Goal: Book appointment/travel/reservation

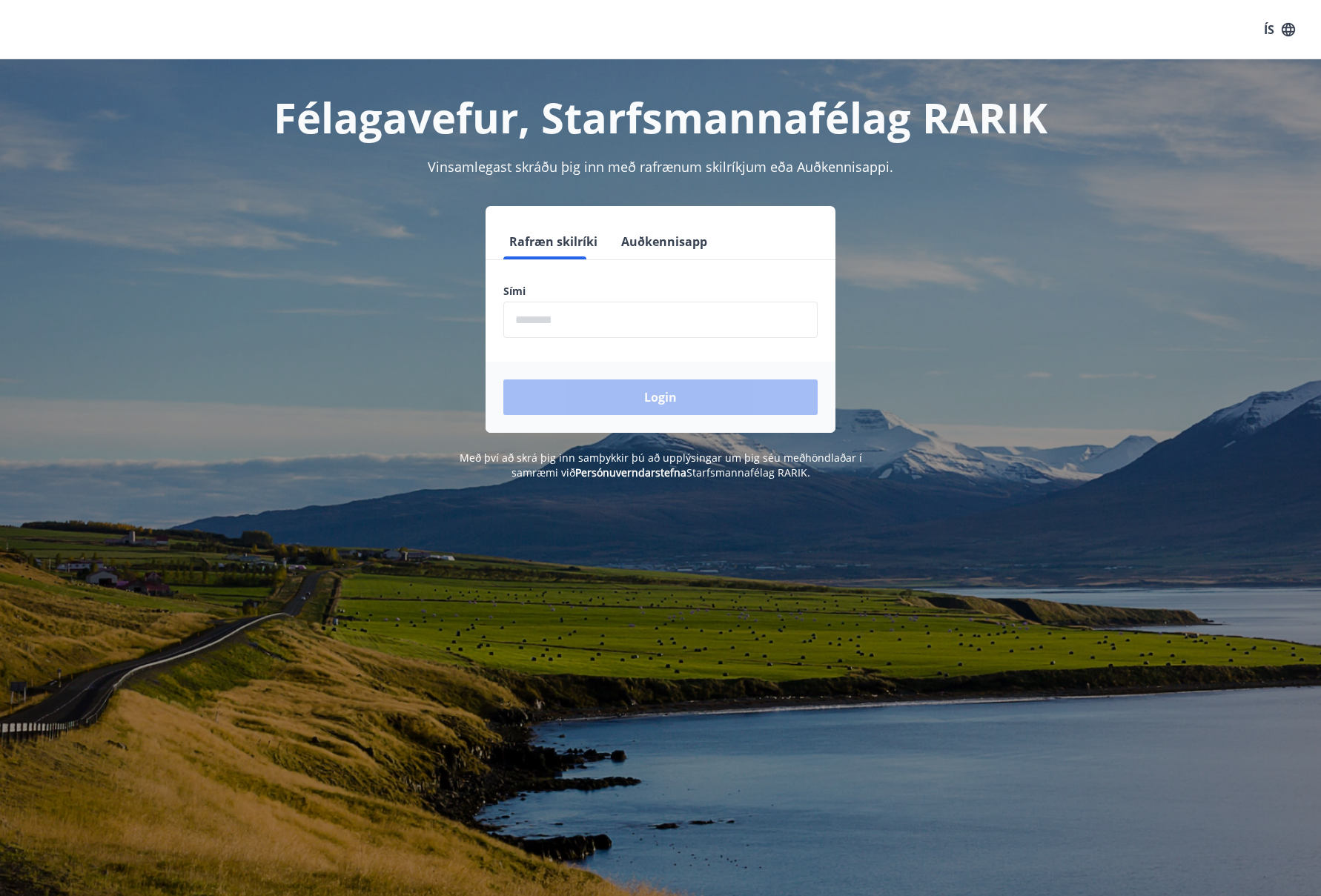
click at [518, 319] on input "phone" at bounding box center [660, 320] width 314 height 37
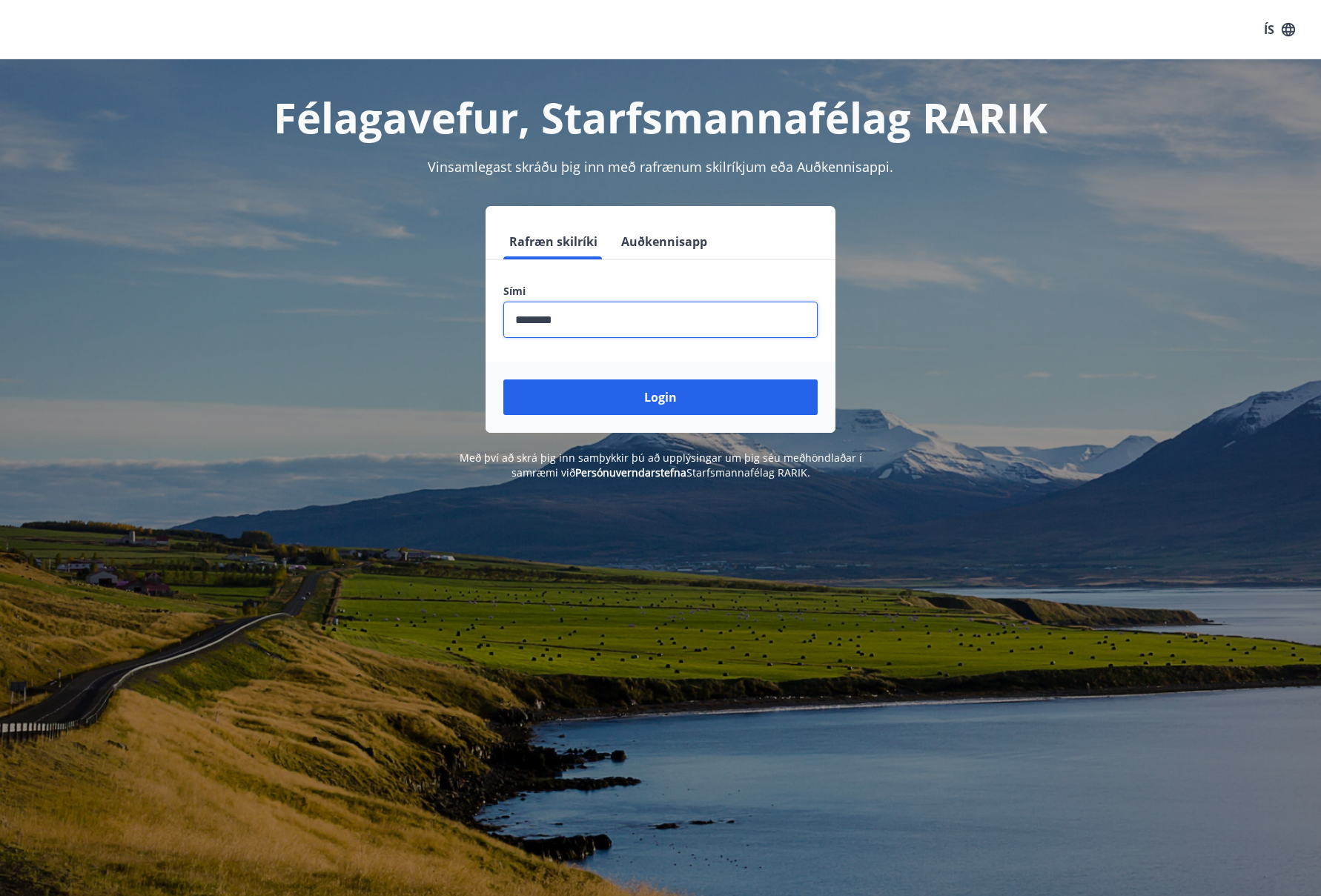
type input "********"
click at [503, 380] on button "Login" at bounding box center [660, 397] width 314 height 36
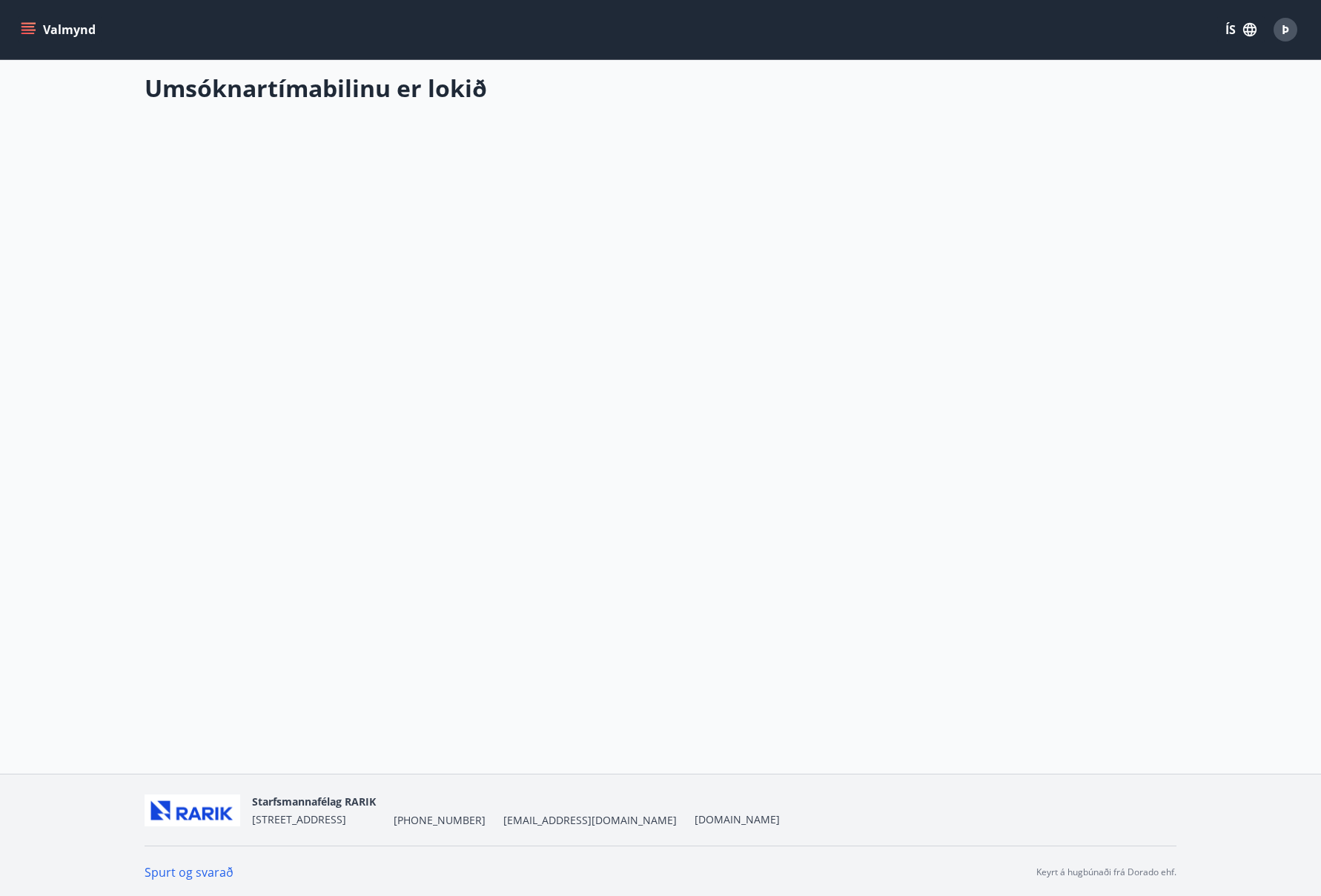
scroll to position [2, 0]
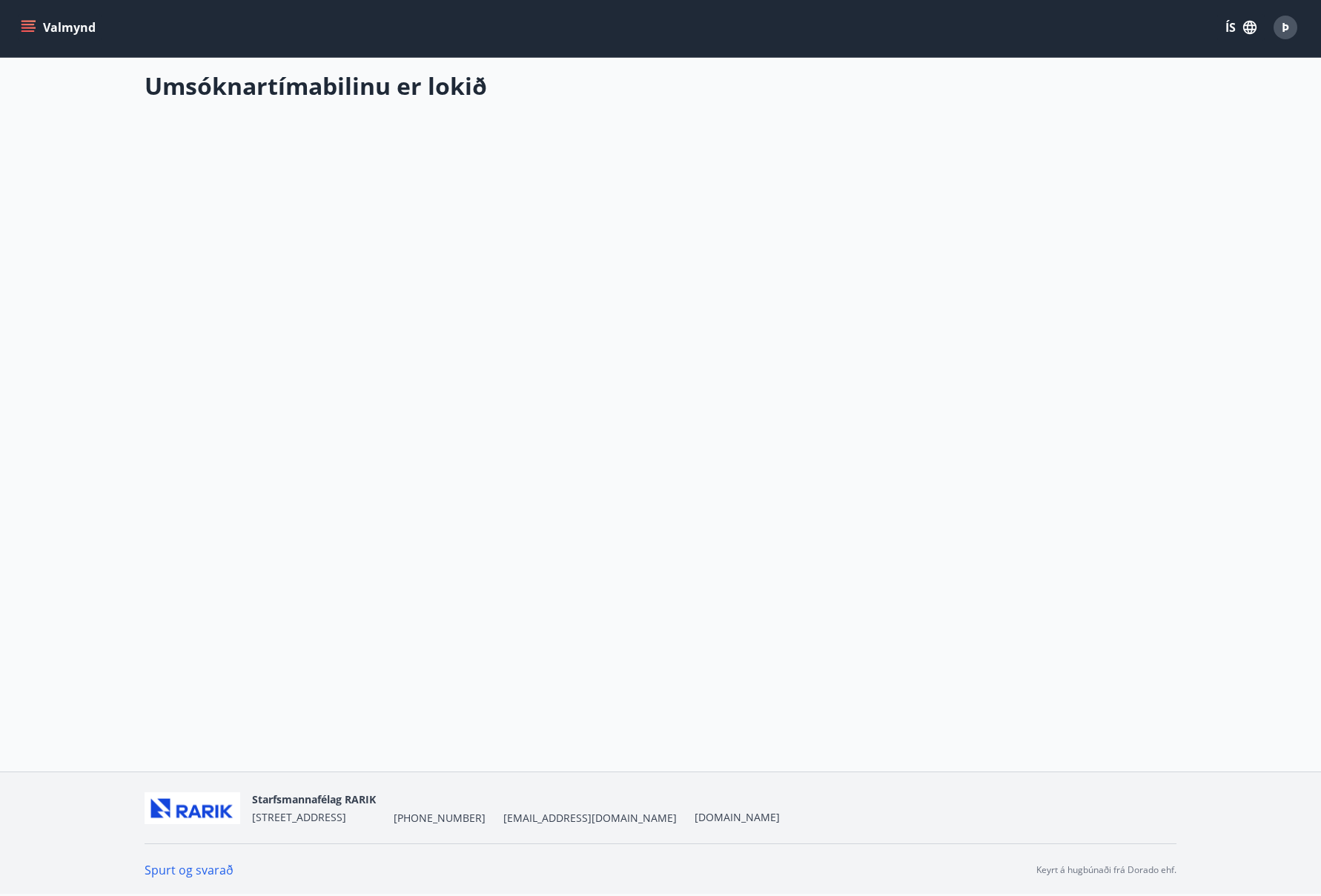
click at [34, 23] on icon "menu" at bounding box center [28, 24] width 13 height 2
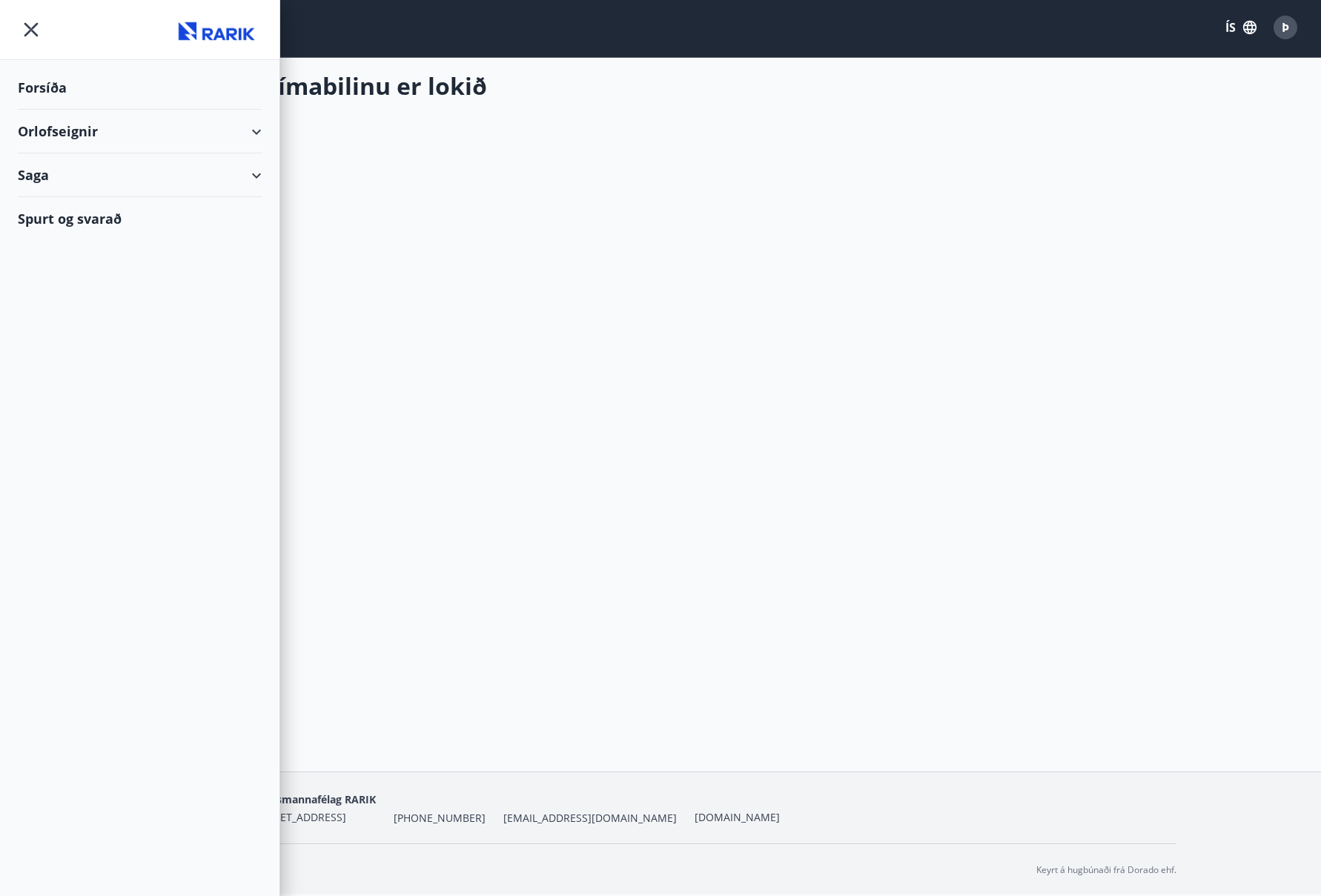
click at [258, 126] on div "Orlofseignir" at bounding box center [140, 131] width 244 height 44
click at [95, 197] on div "Bókunardagatal" at bounding box center [140, 200] width 220 height 31
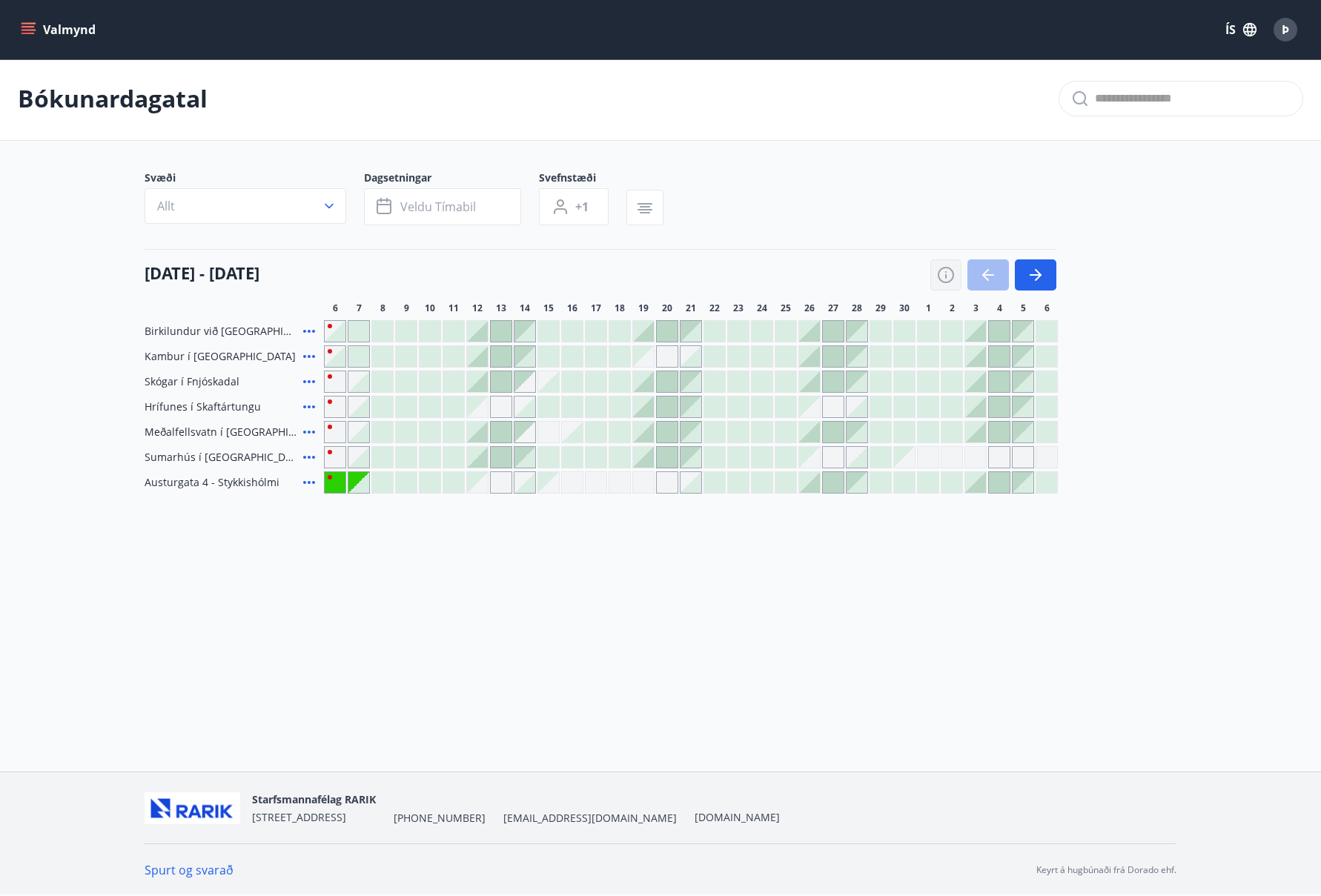
click at [947, 271] on icon "button" at bounding box center [945, 275] width 18 height 18
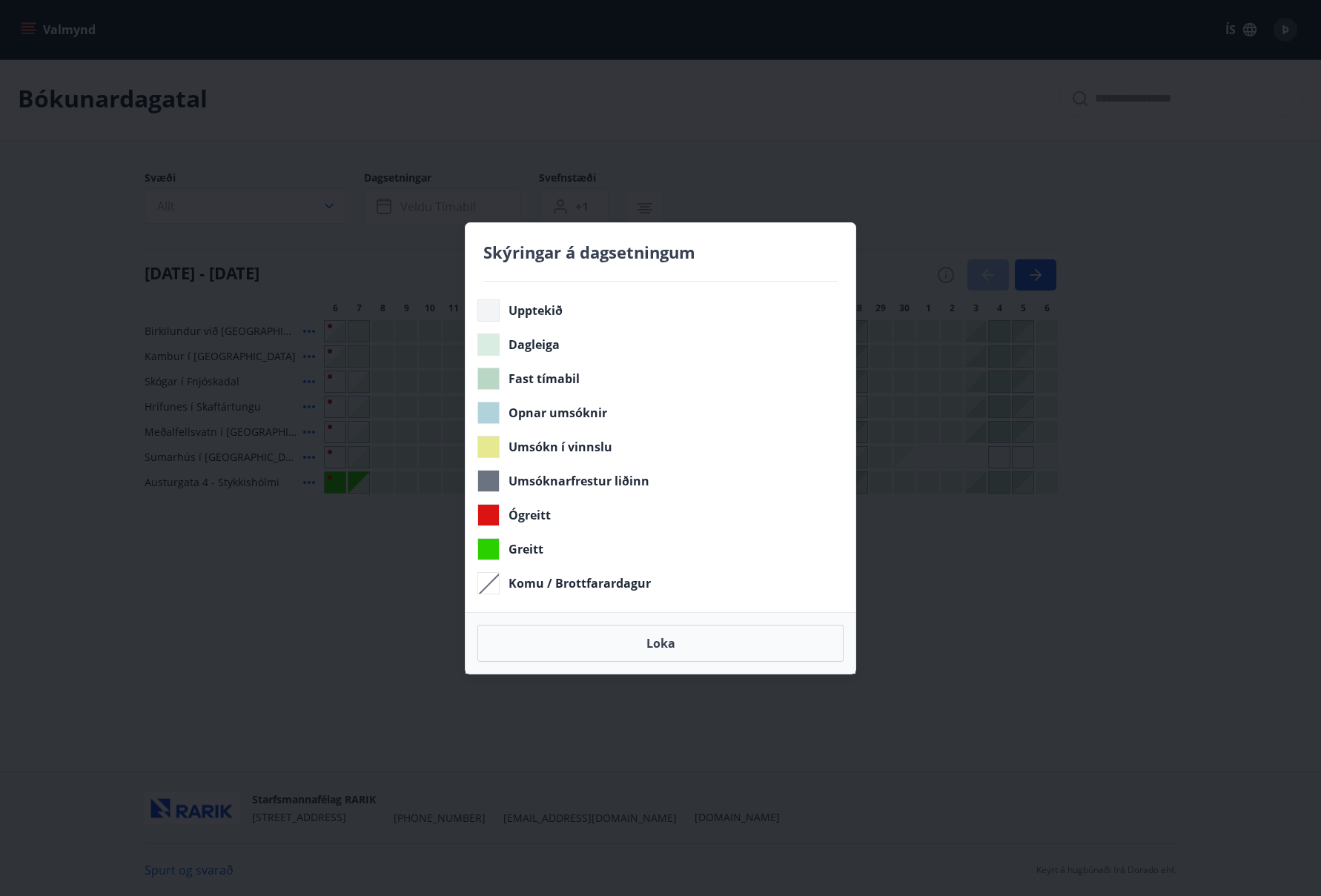
click at [1119, 412] on div "Skýringar á dagsetningum Upptekið Dagleiga Fast tímabil Opnar umsóknir Umsókn í…" at bounding box center [660, 448] width 1321 height 896
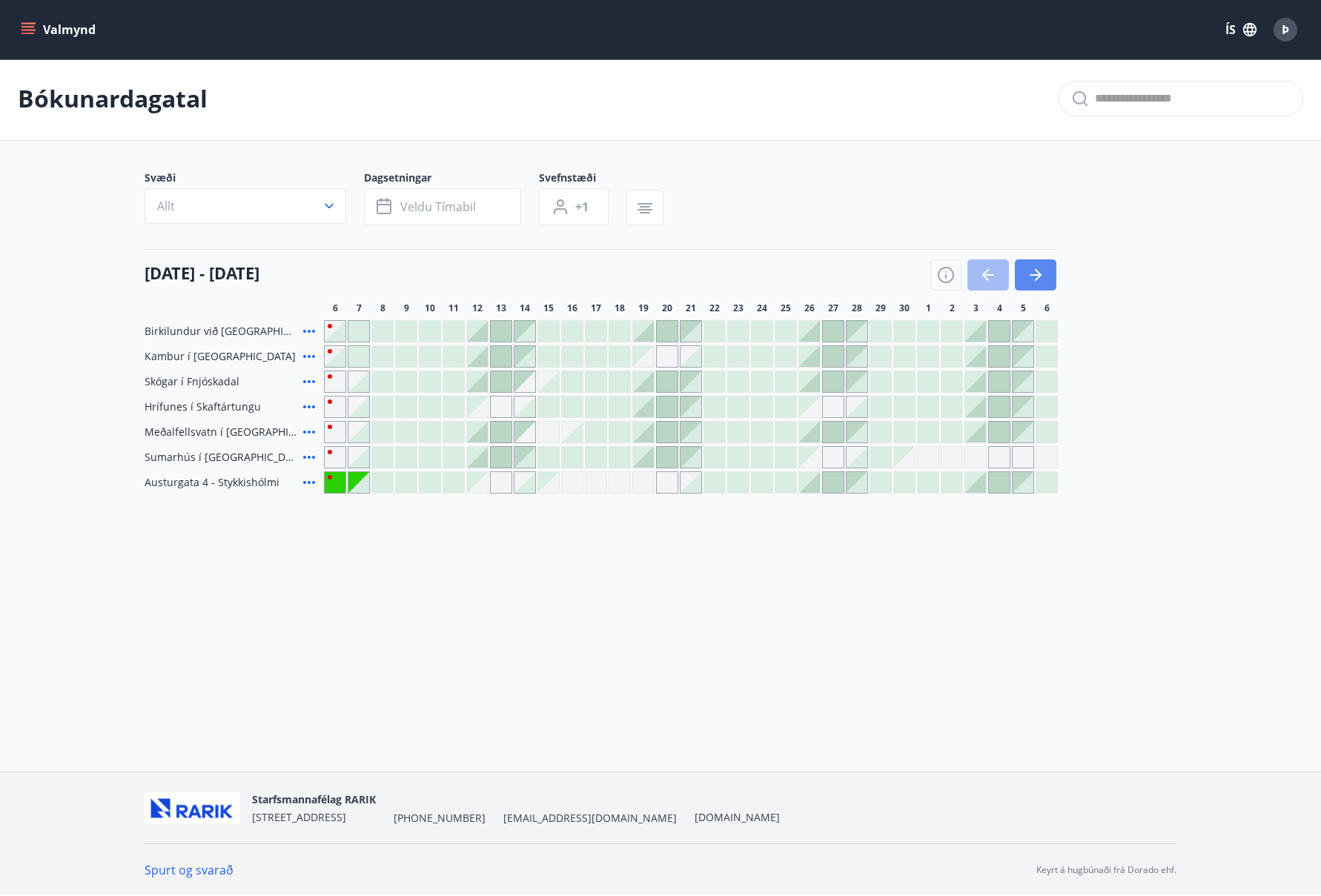
click at [1037, 271] on icon "button" at bounding box center [1035, 275] width 18 height 18
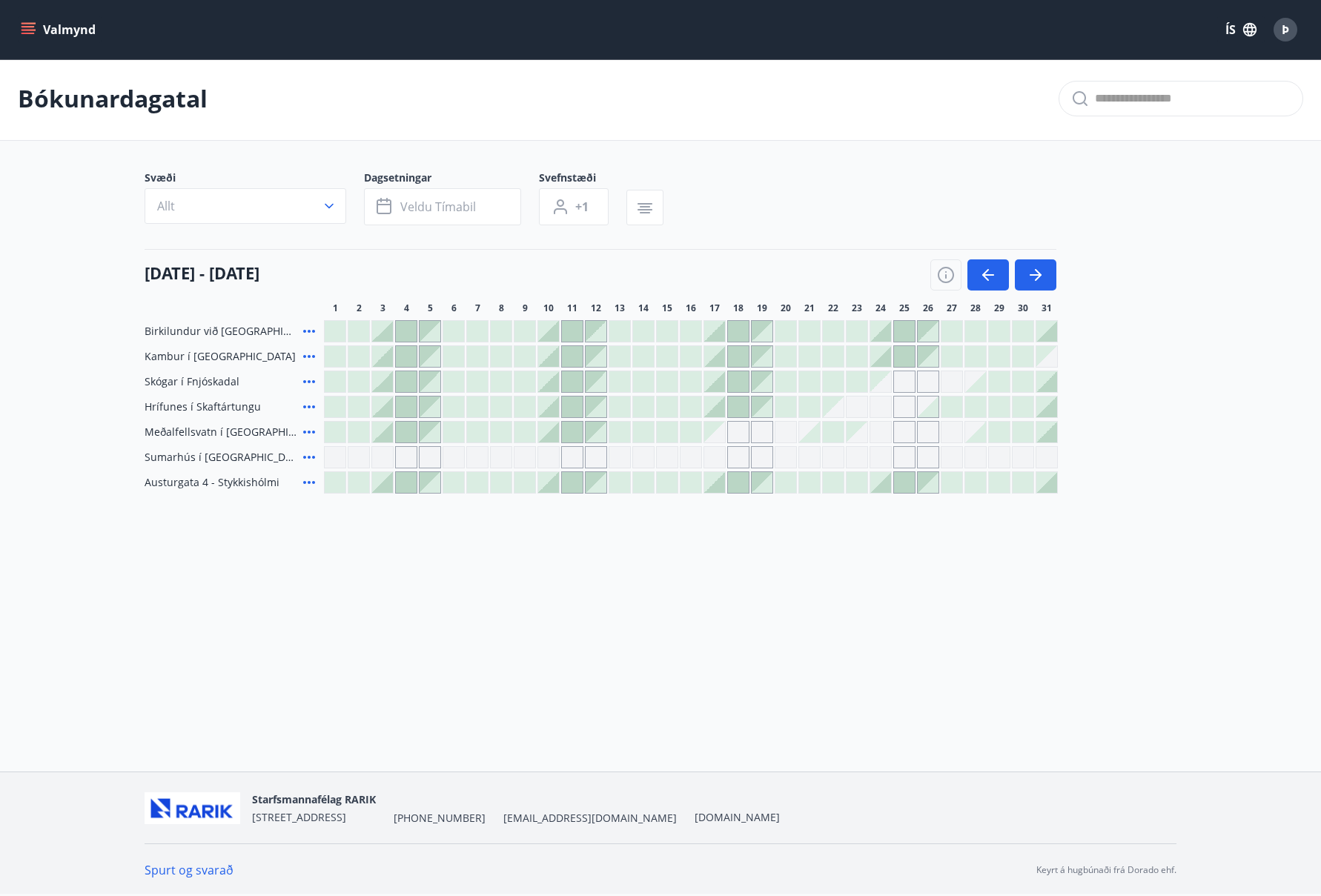
click at [989, 273] on icon "button" at bounding box center [987, 275] width 18 height 18
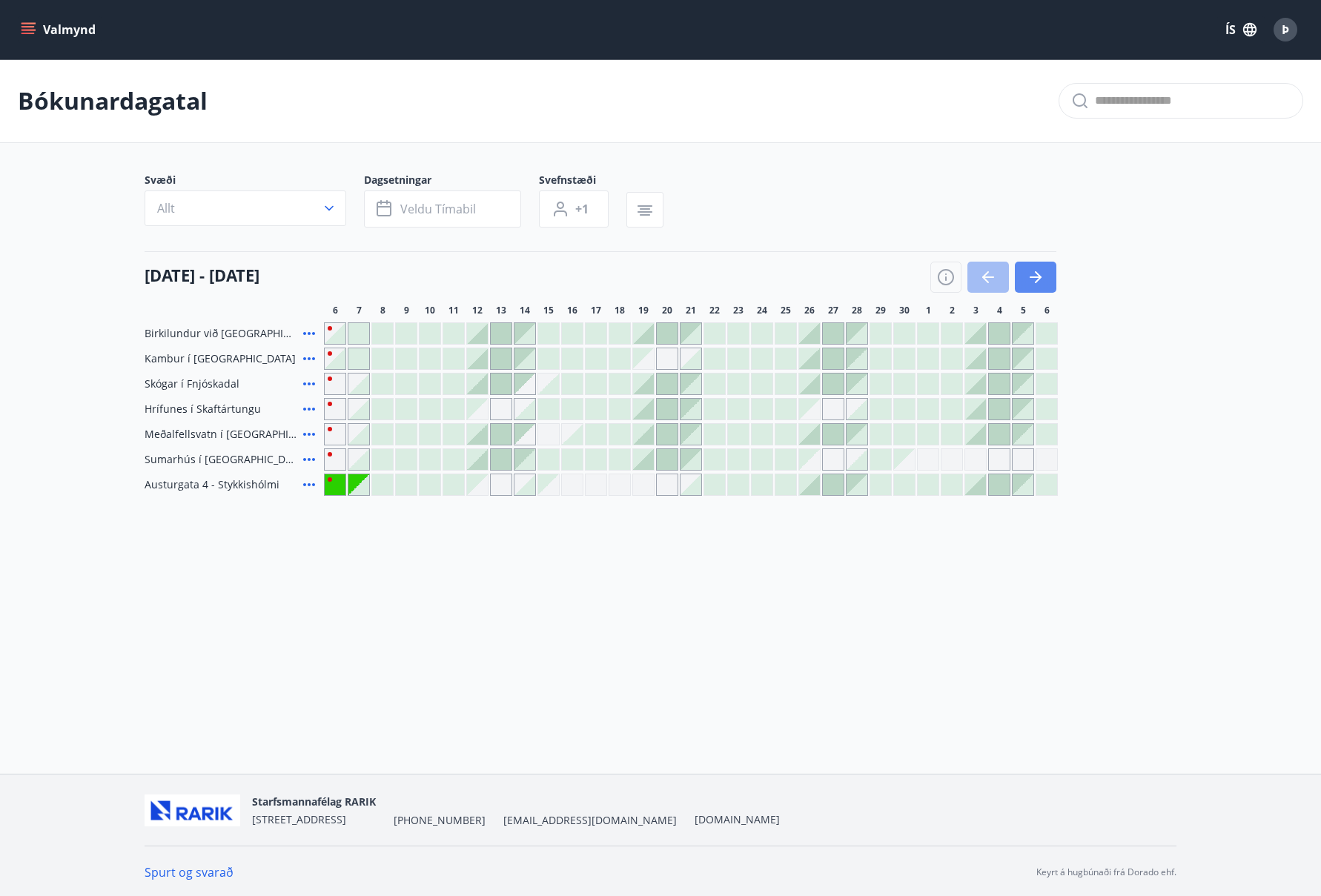
click at [1031, 275] on icon "button" at bounding box center [1035, 276] width 18 height 18
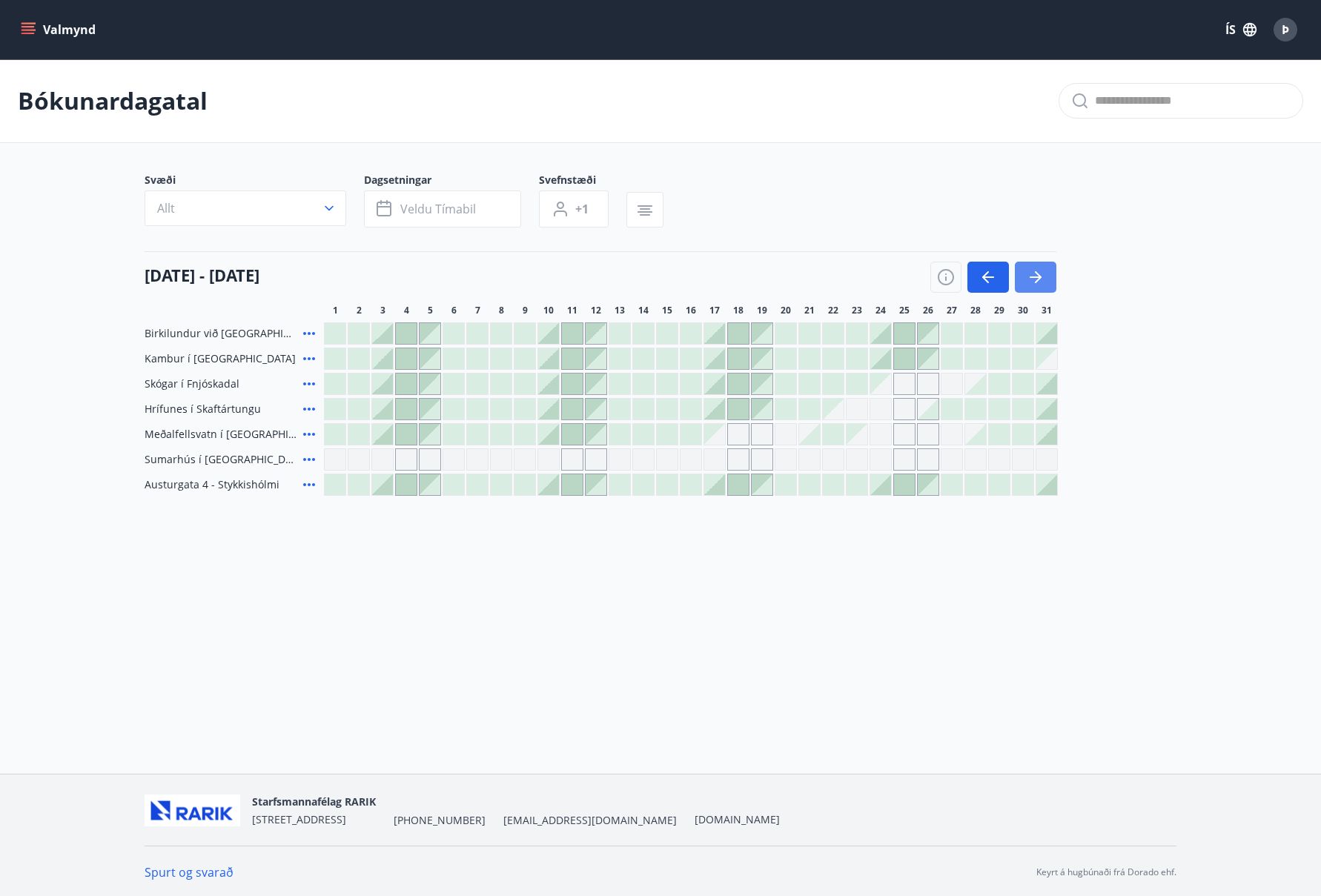
click at [1032, 275] on icon "button" at bounding box center [1035, 276] width 18 height 18
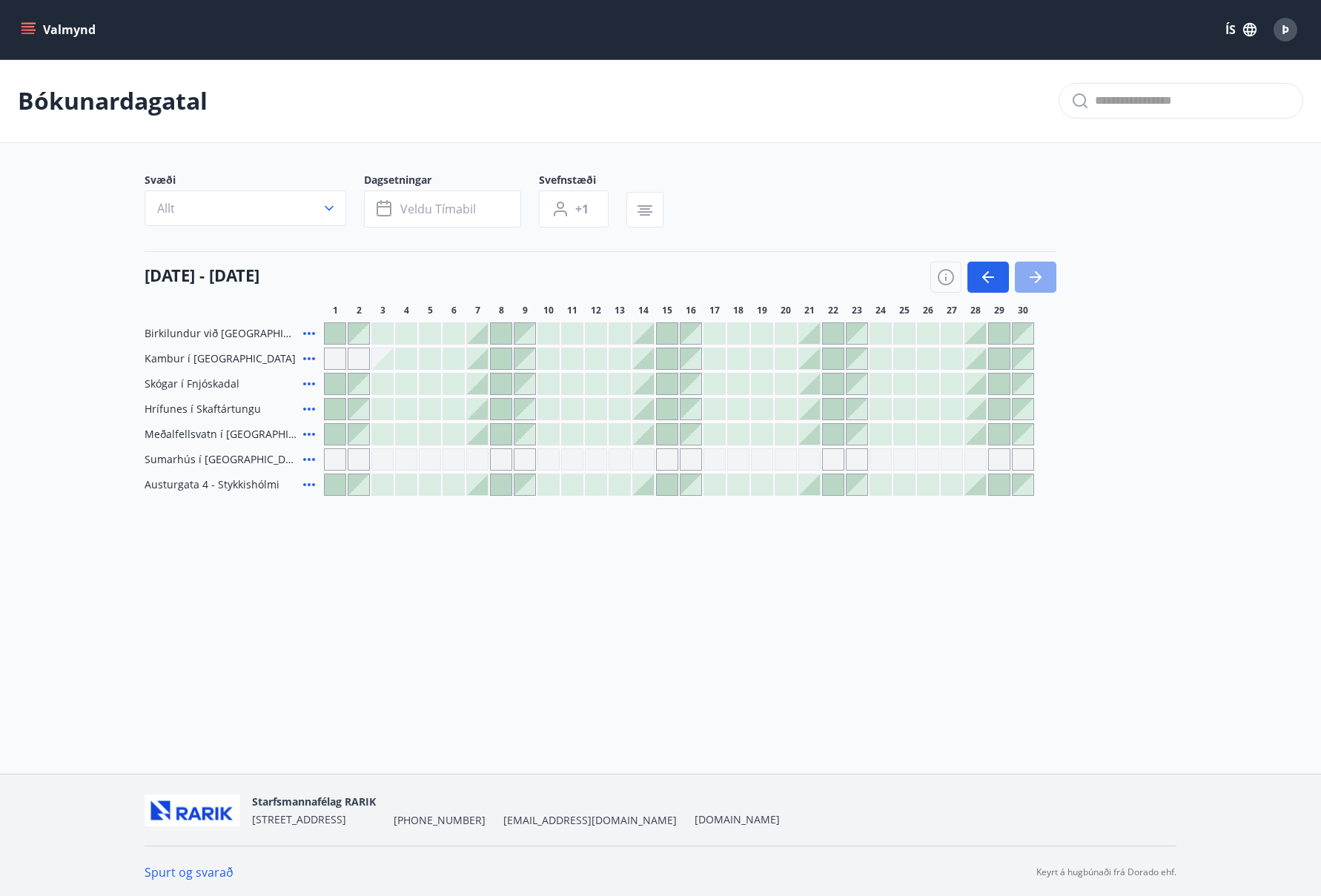
click at [1032, 275] on icon "button" at bounding box center [1035, 276] width 18 height 18
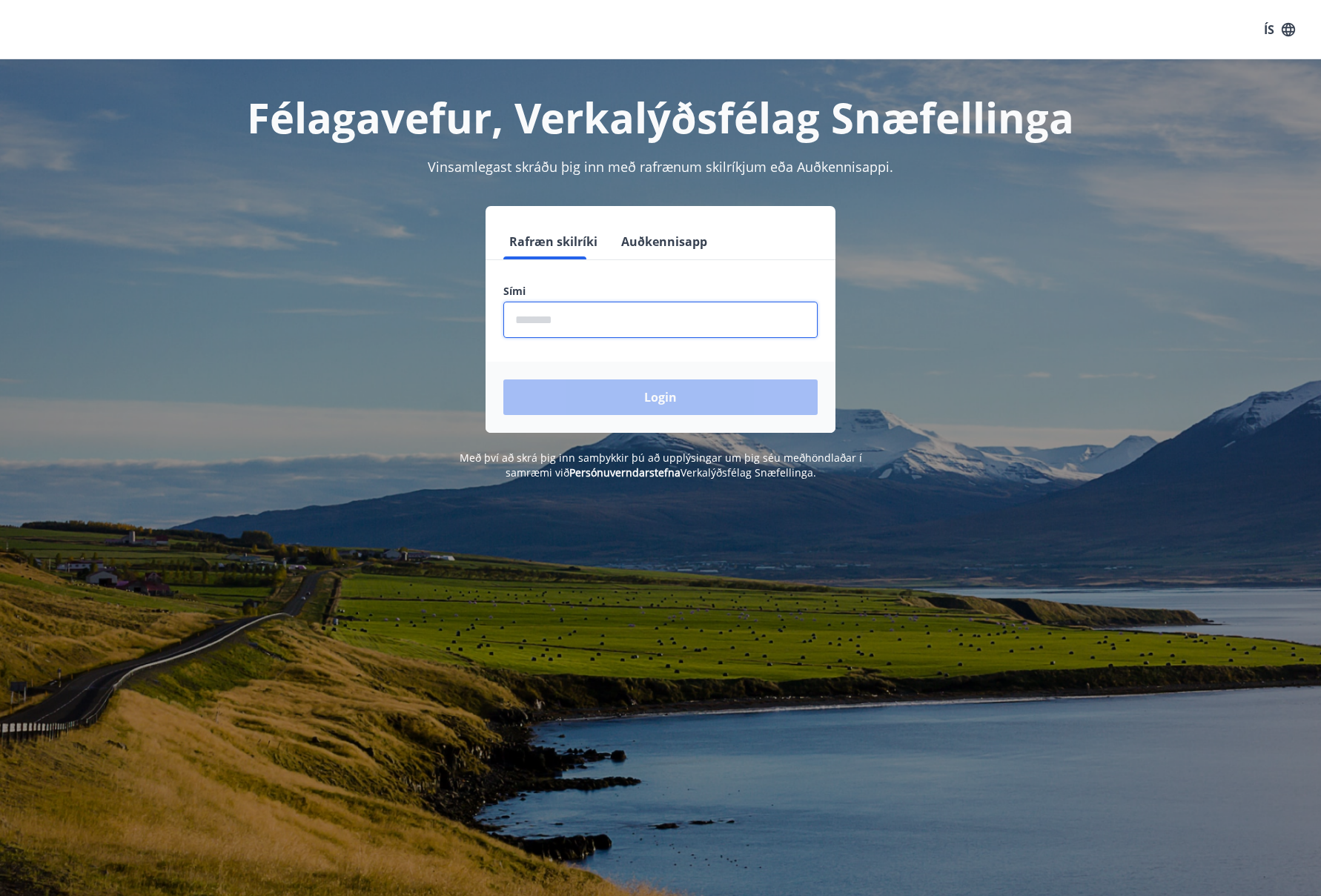
click at [544, 317] on input "phone" at bounding box center [660, 320] width 314 height 37
type input "*"
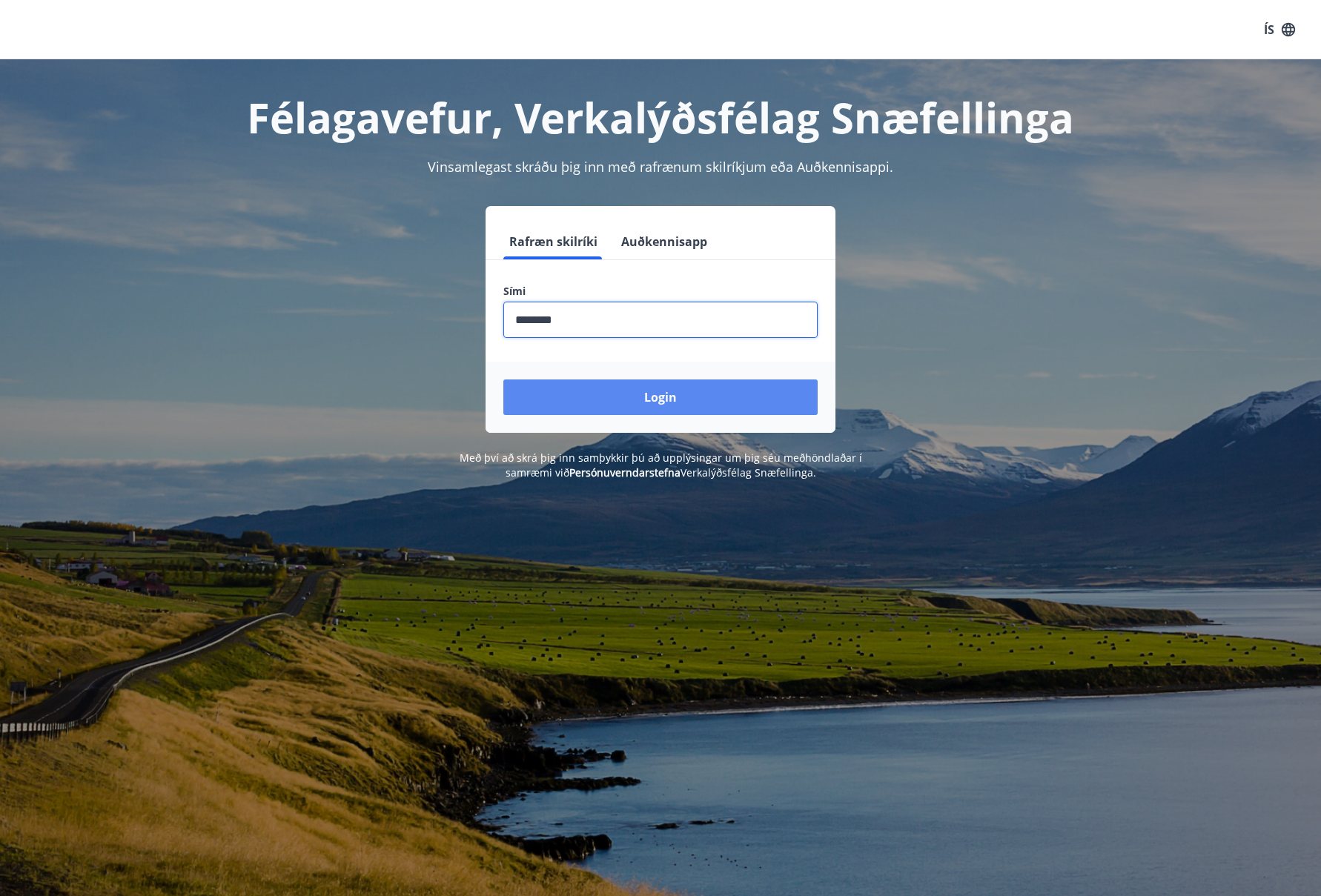
type input "********"
click at [654, 391] on button "Login" at bounding box center [660, 397] width 314 height 36
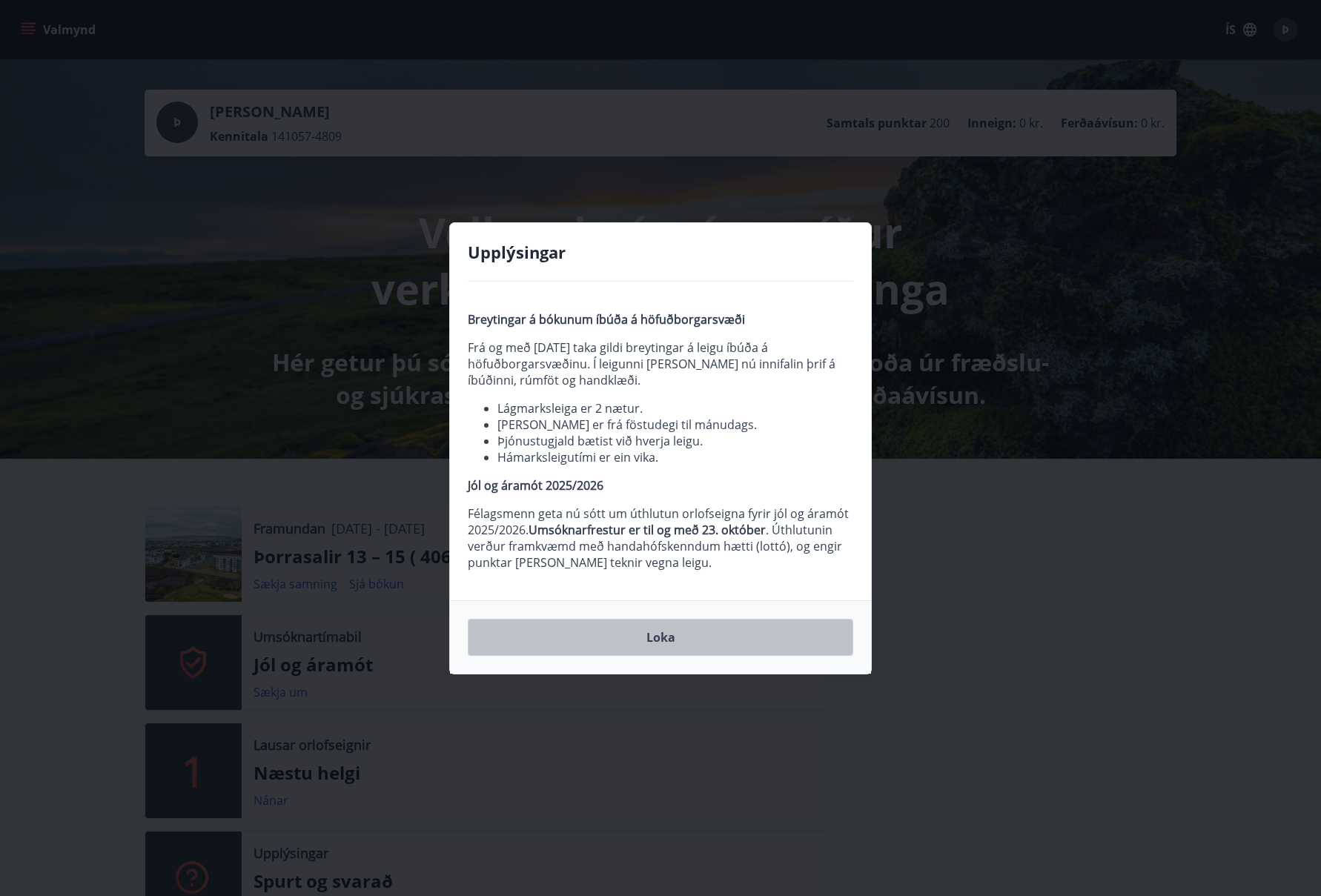
click at [660, 632] on button "Loka" at bounding box center [660, 637] width 385 height 37
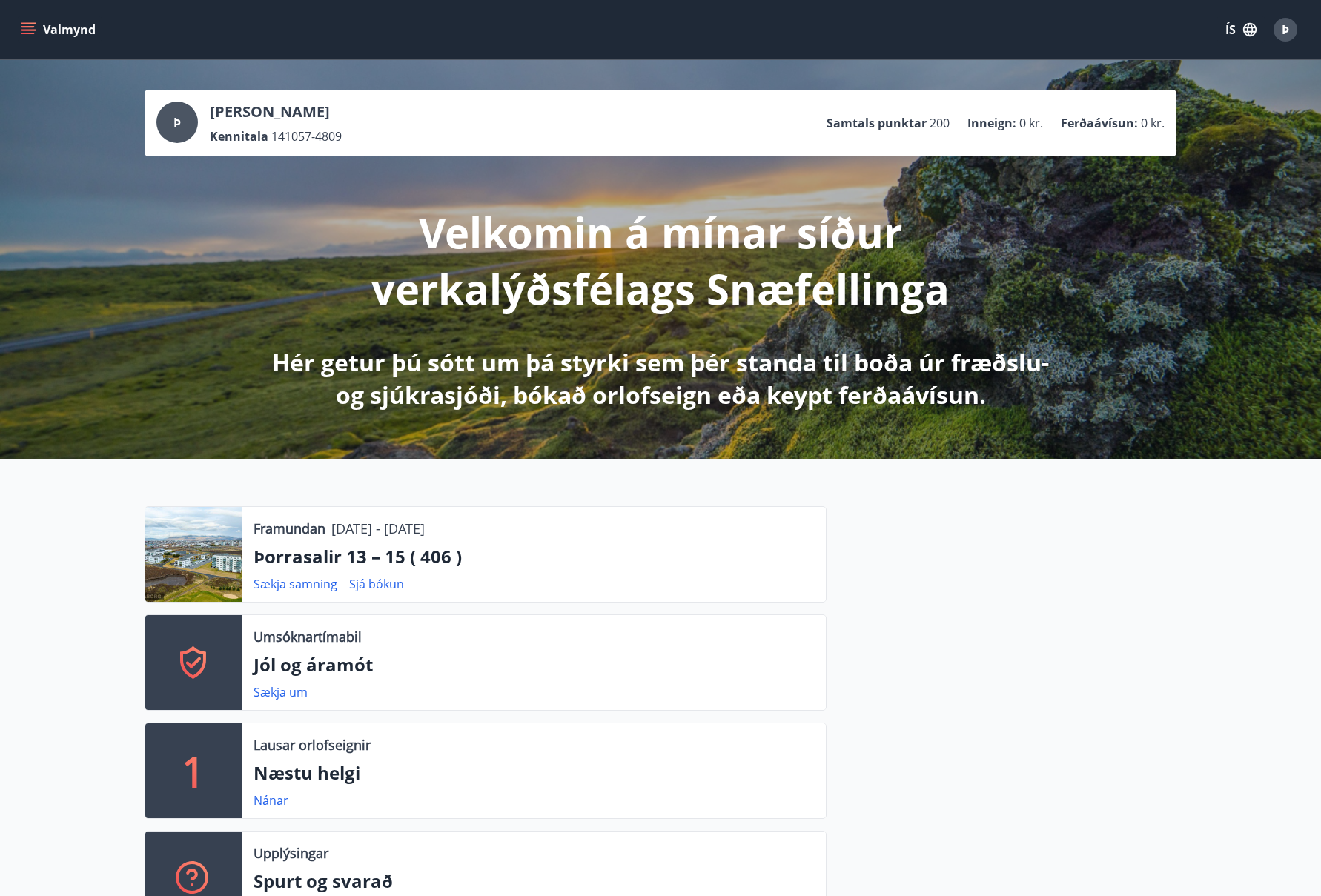
click at [31, 26] on icon "menu" at bounding box center [28, 27] width 13 height 2
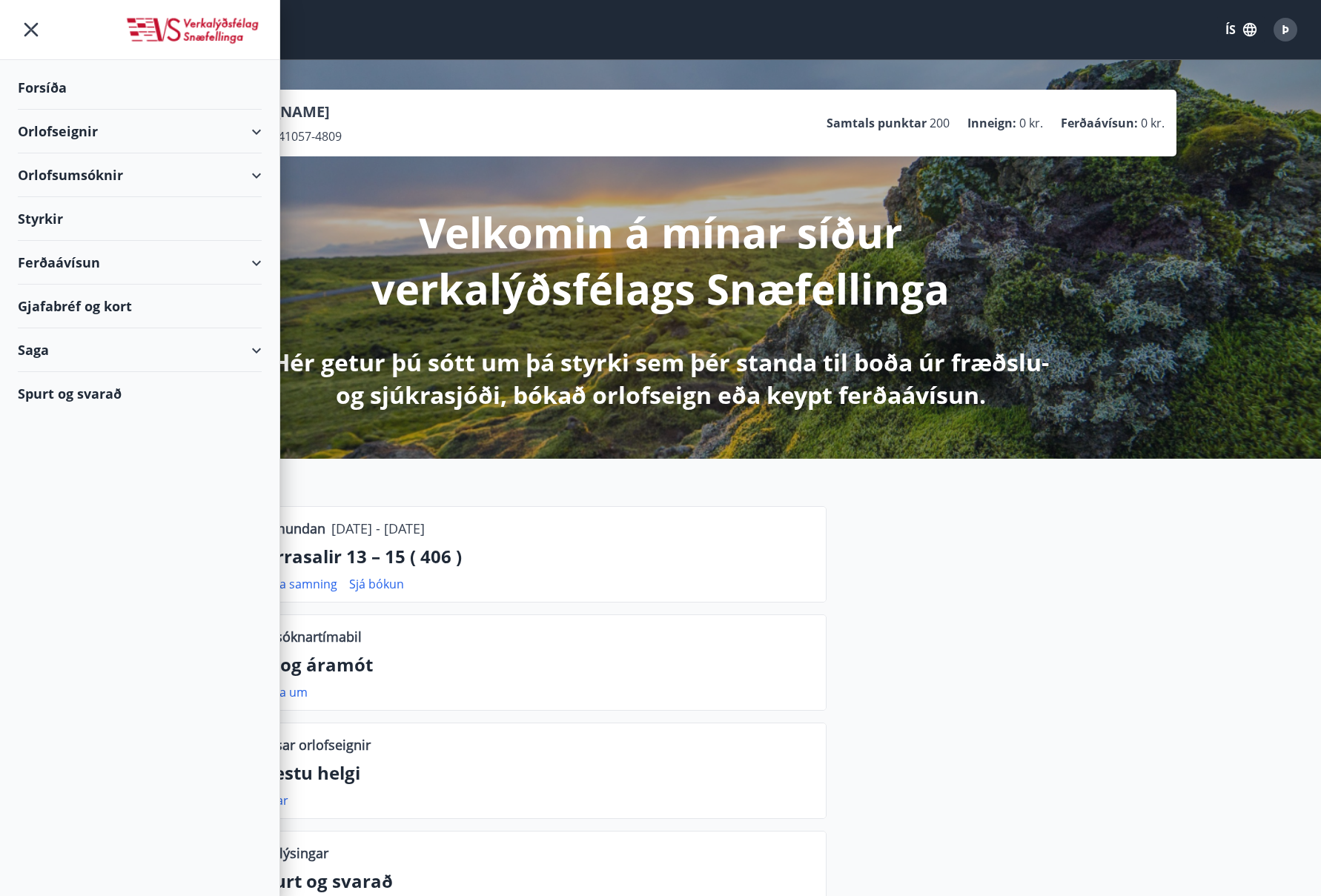
click at [255, 172] on div "Orlofsumsóknir" at bounding box center [140, 175] width 244 height 44
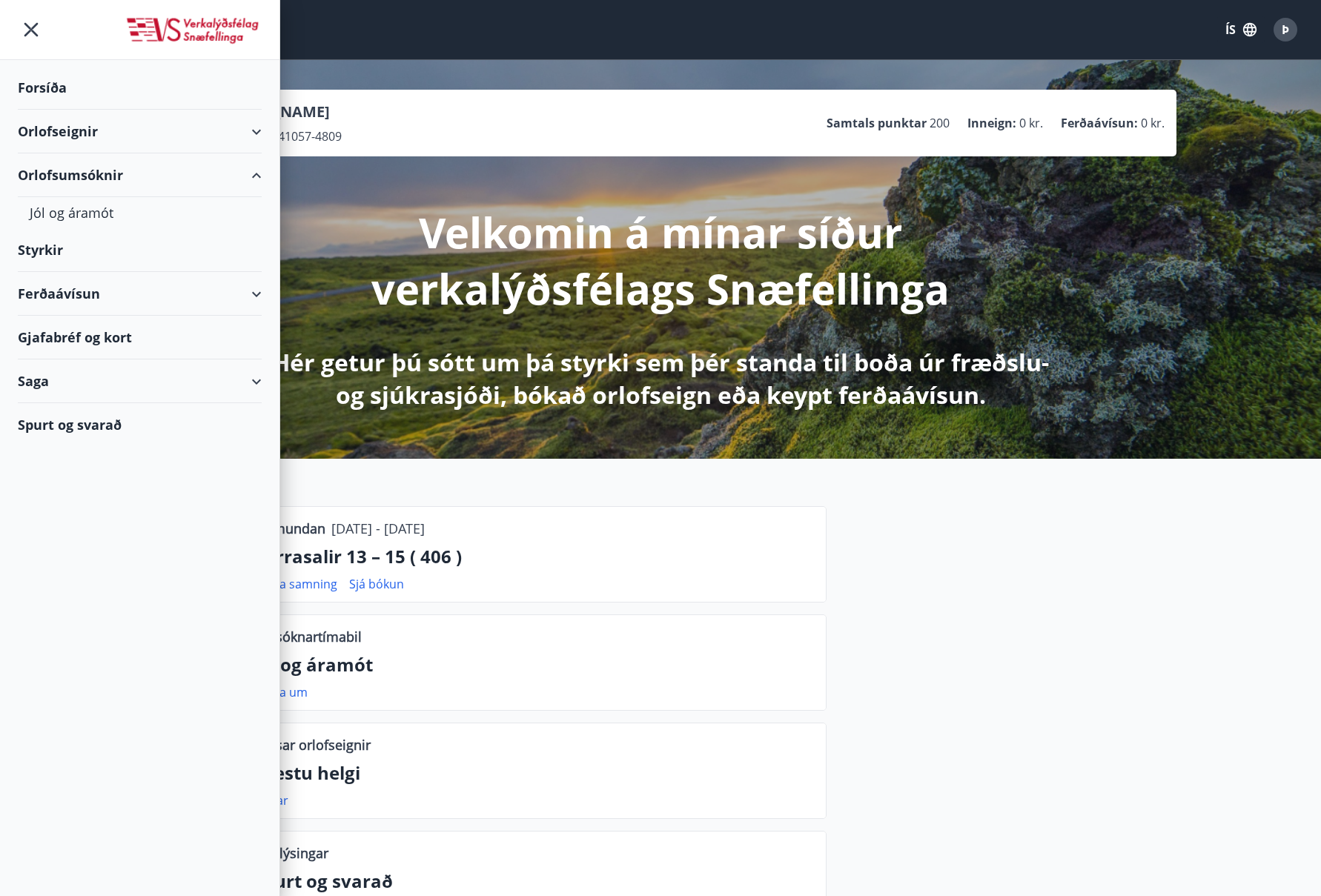
click at [253, 129] on div "Orlofseignir" at bounding box center [140, 131] width 244 height 44
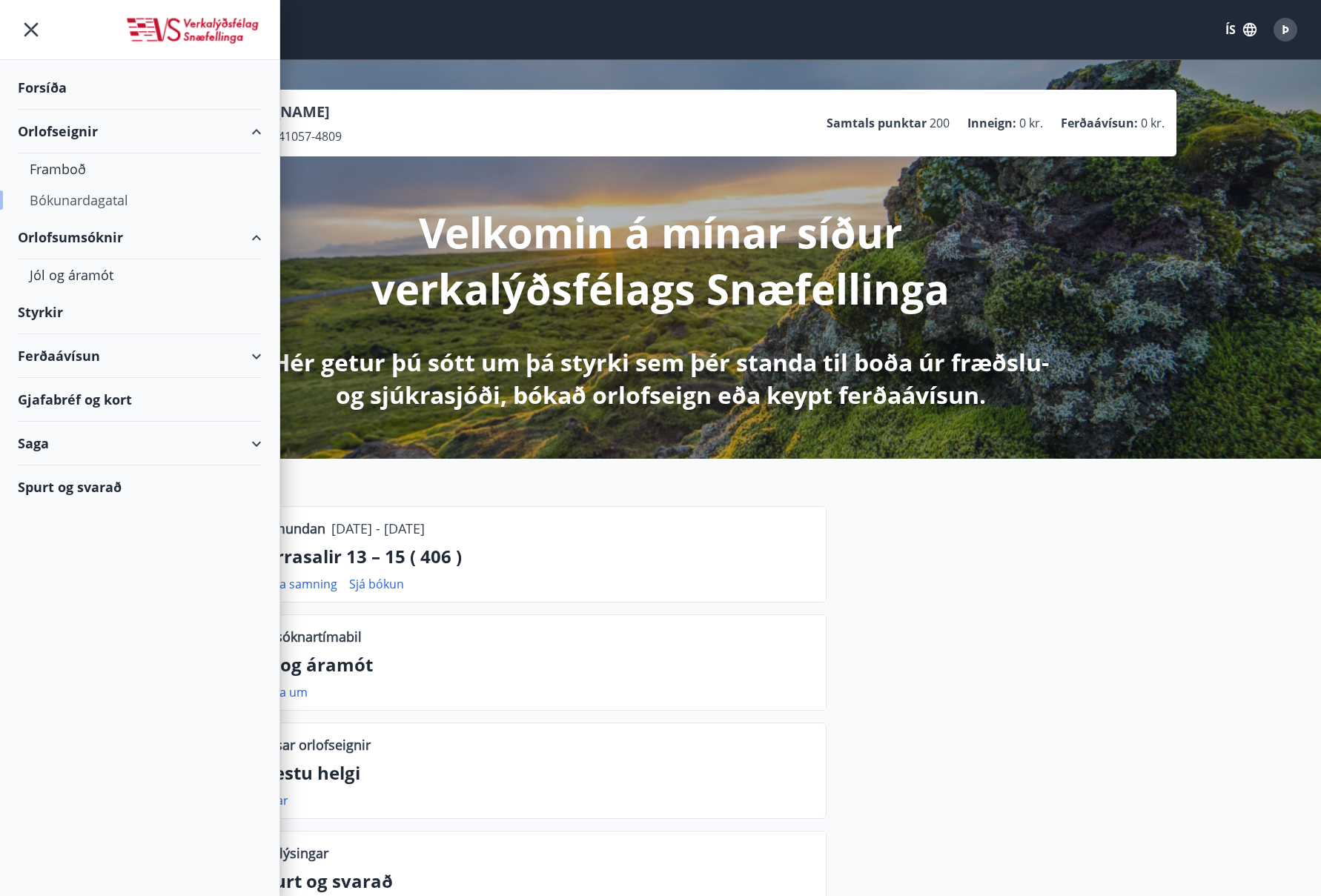
click at [73, 199] on div "Bókunardagatal" at bounding box center [140, 200] width 220 height 31
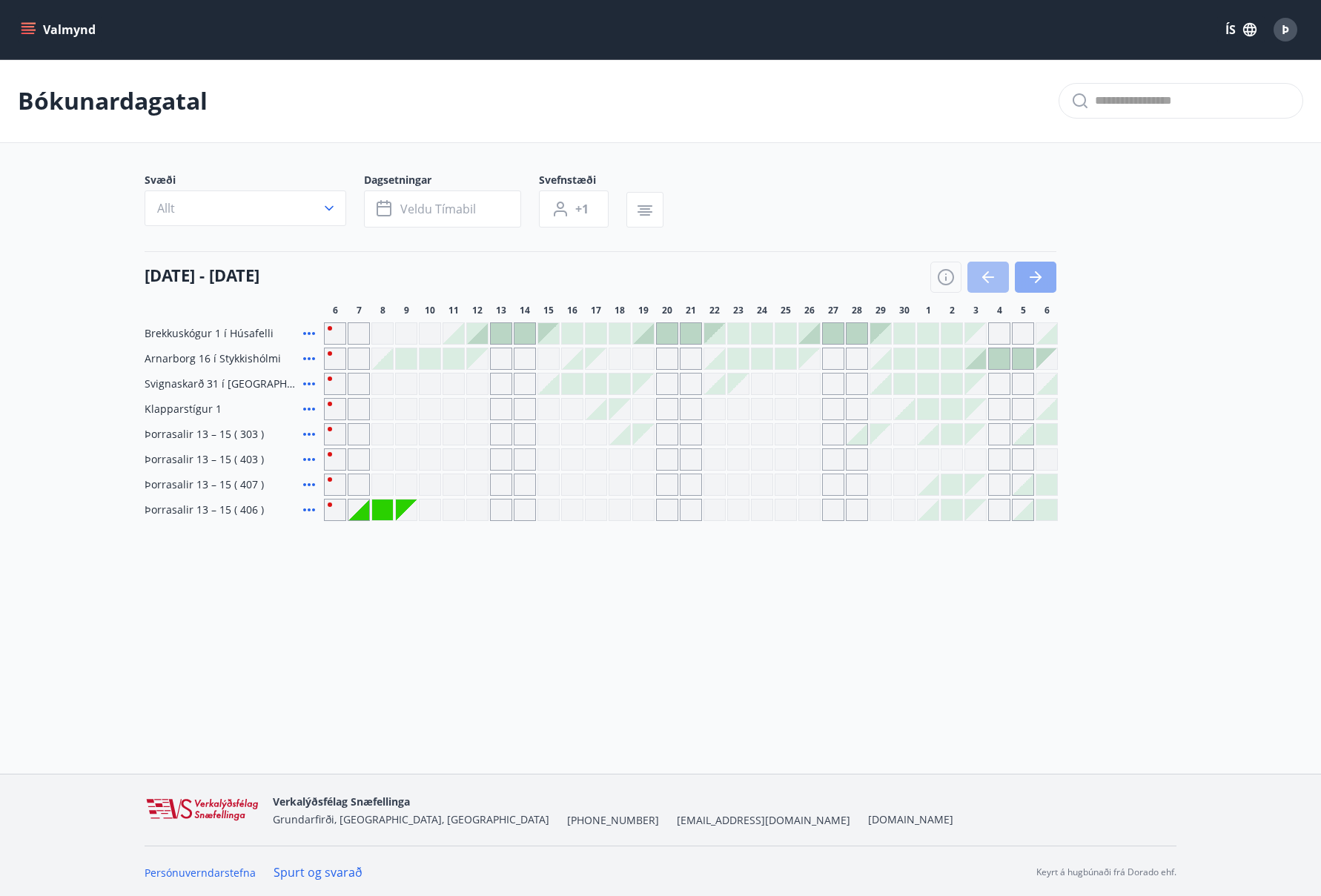
click at [1035, 276] on icon "button" at bounding box center [1035, 276] width 18 height 18
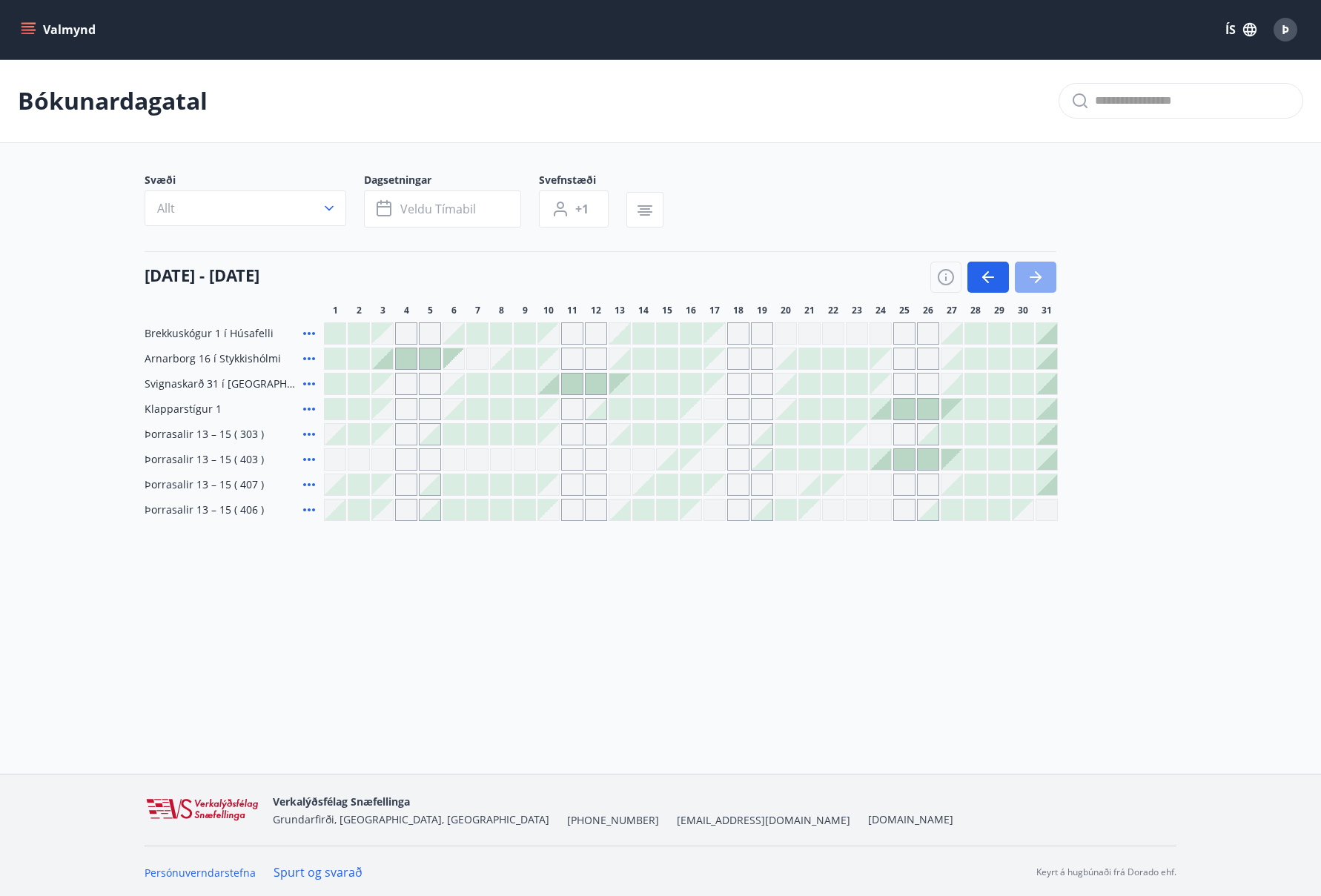
click at [1032, 275] on icon "button" at bounding box center [1035, 276] width 18 height 18
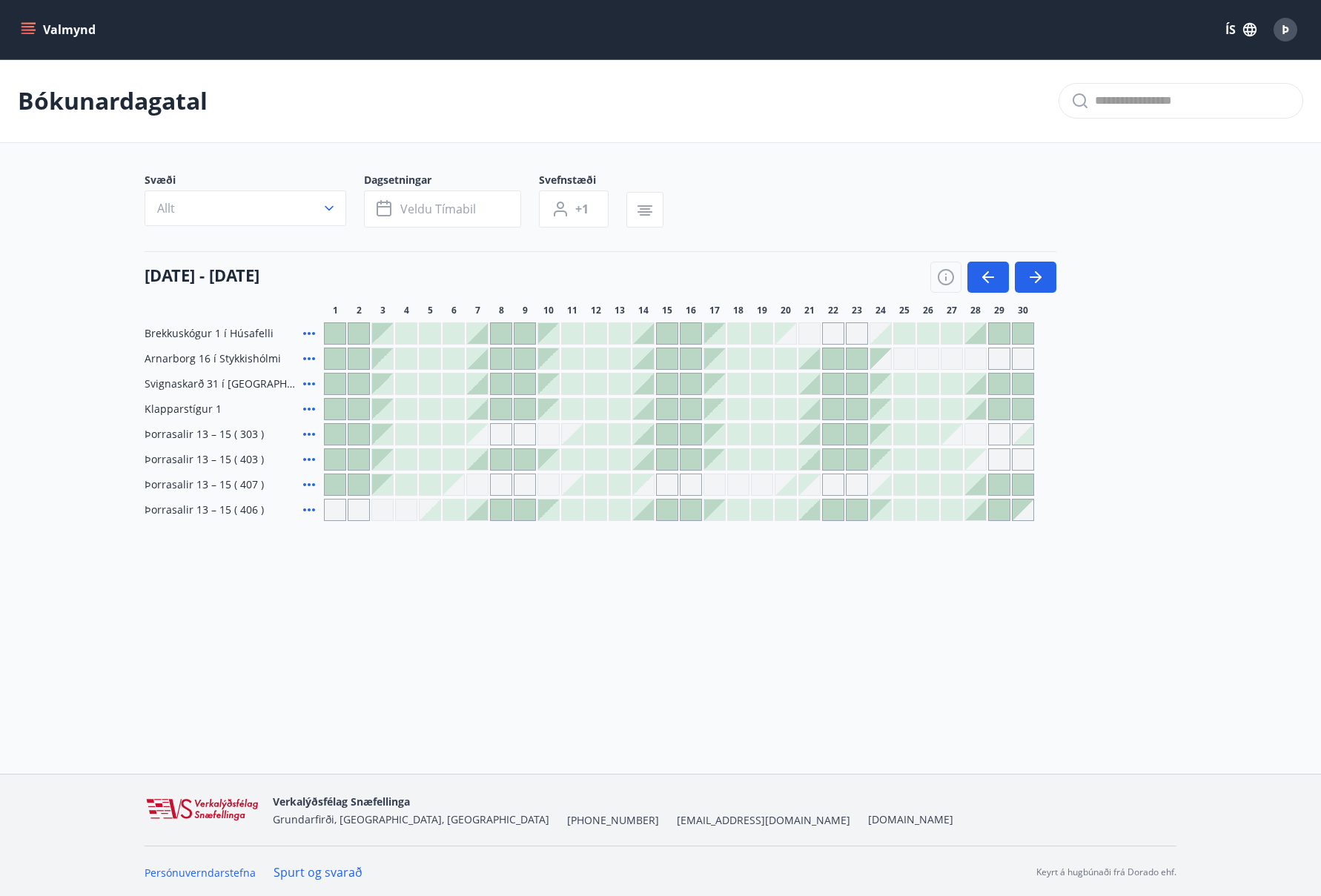
click at [815, 511] on div at bounding box center [809, 510] width 21 height 21
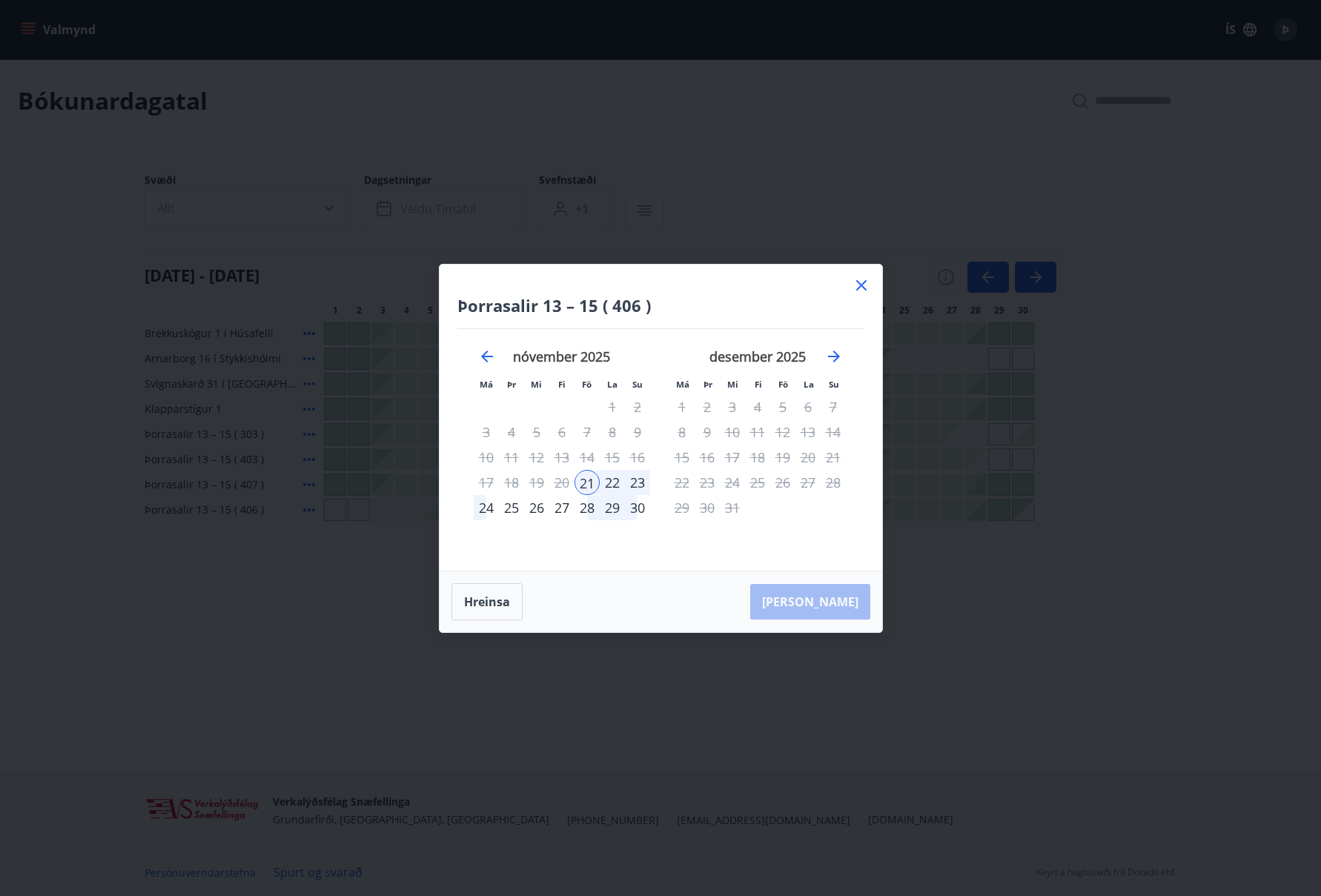
click at [613, 479] on div "22" at bounding box center [612, 482] width 25 height 25
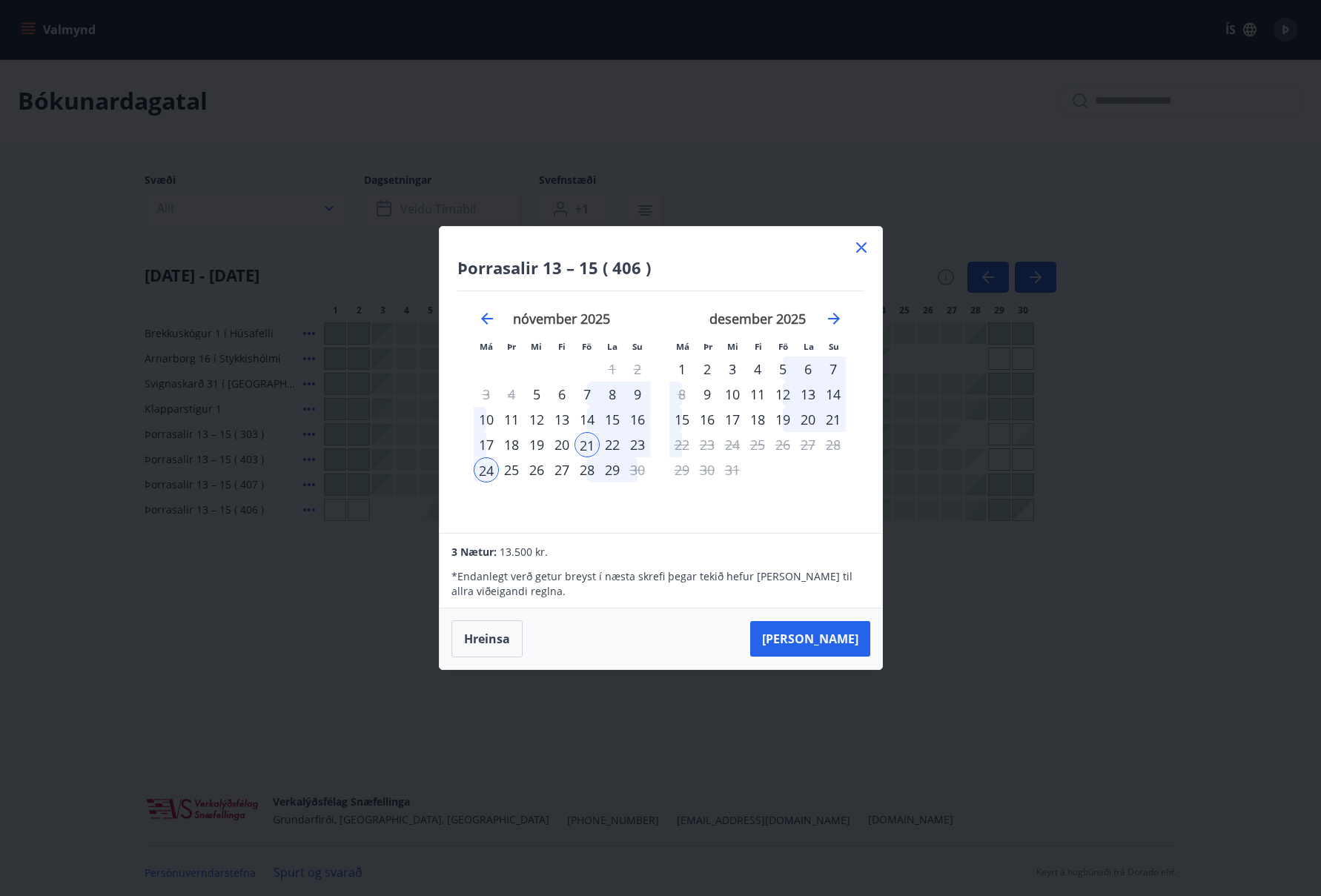
click at [488, 470] on div "24" at bounding box center [486, 470] width 25 height 25
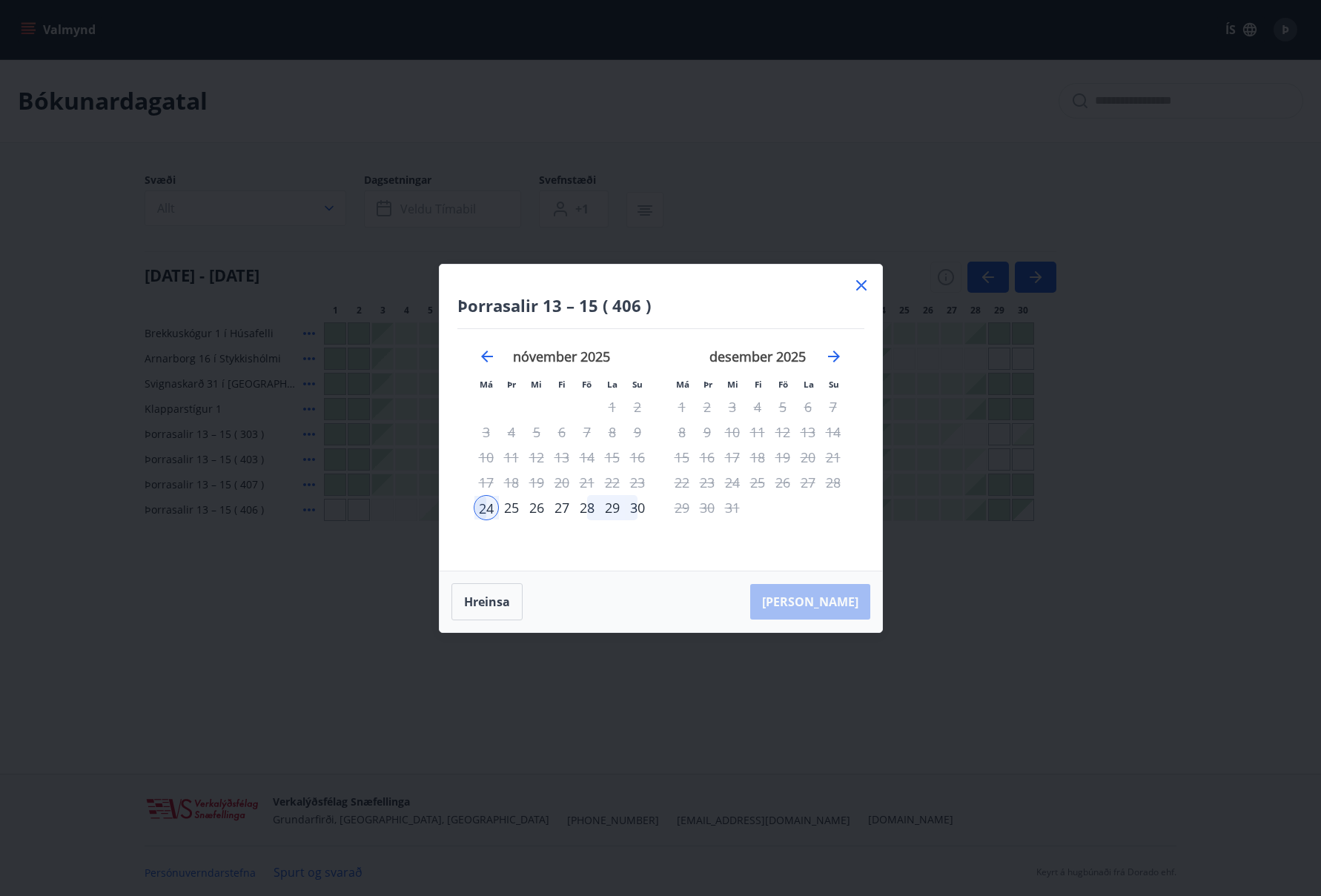
click at [863, 281] on icon at bounding box center [861, 285] width 10 height 10
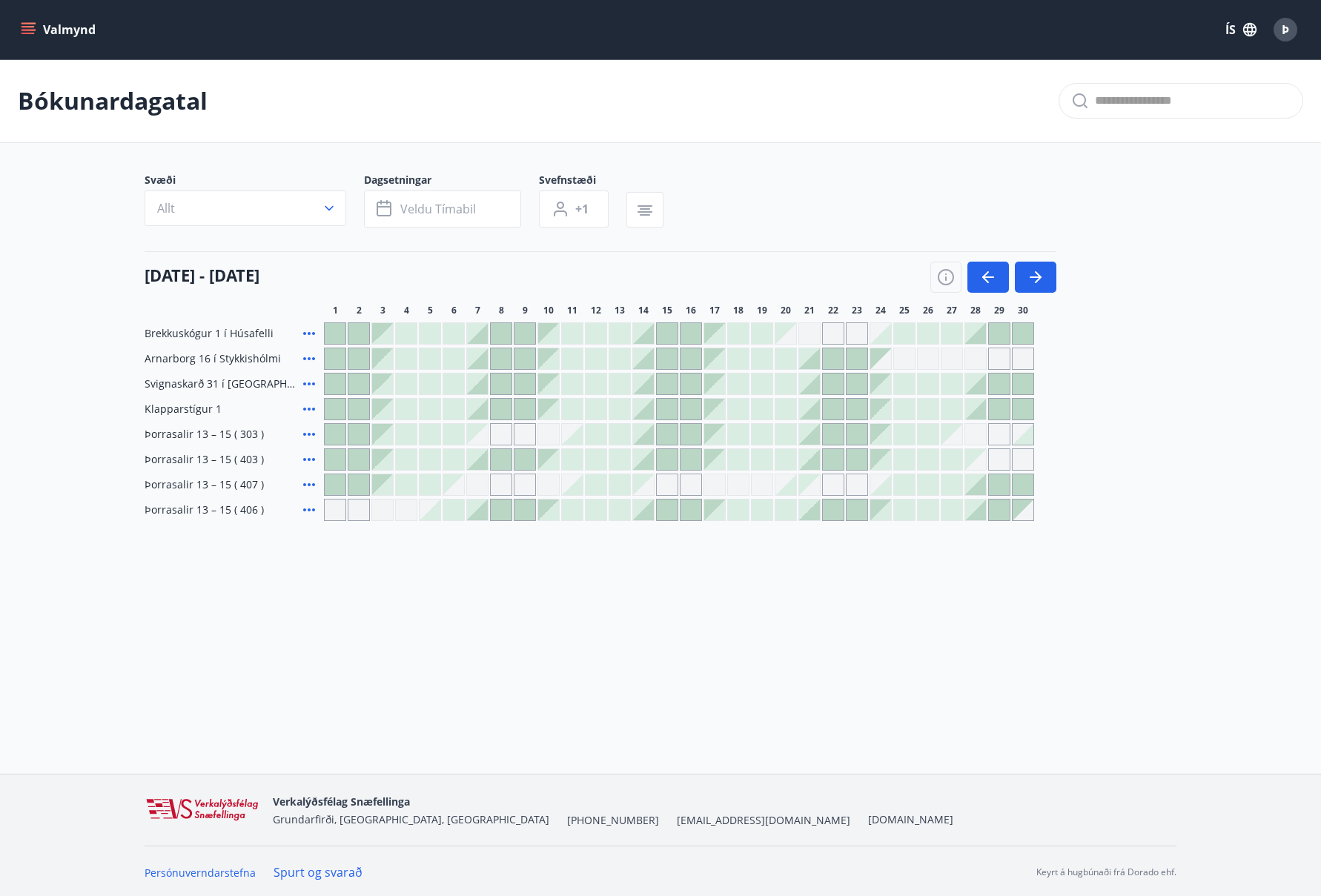
click at [816, 510] on div at bounding box center [809, 510] width 21 height 21
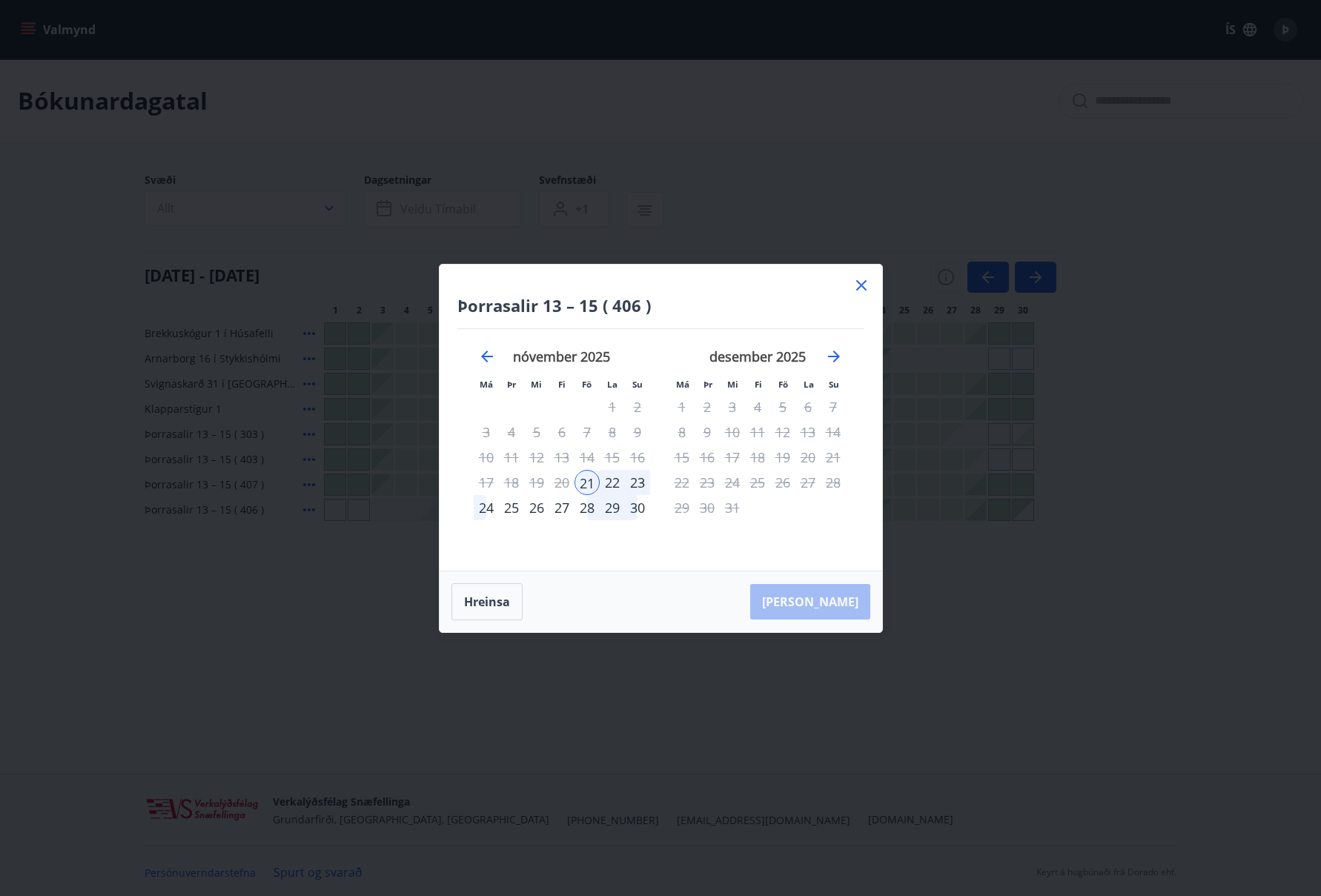
click at [490, 505] on div "24" at bounding box center [486, 507] width 25 height 25
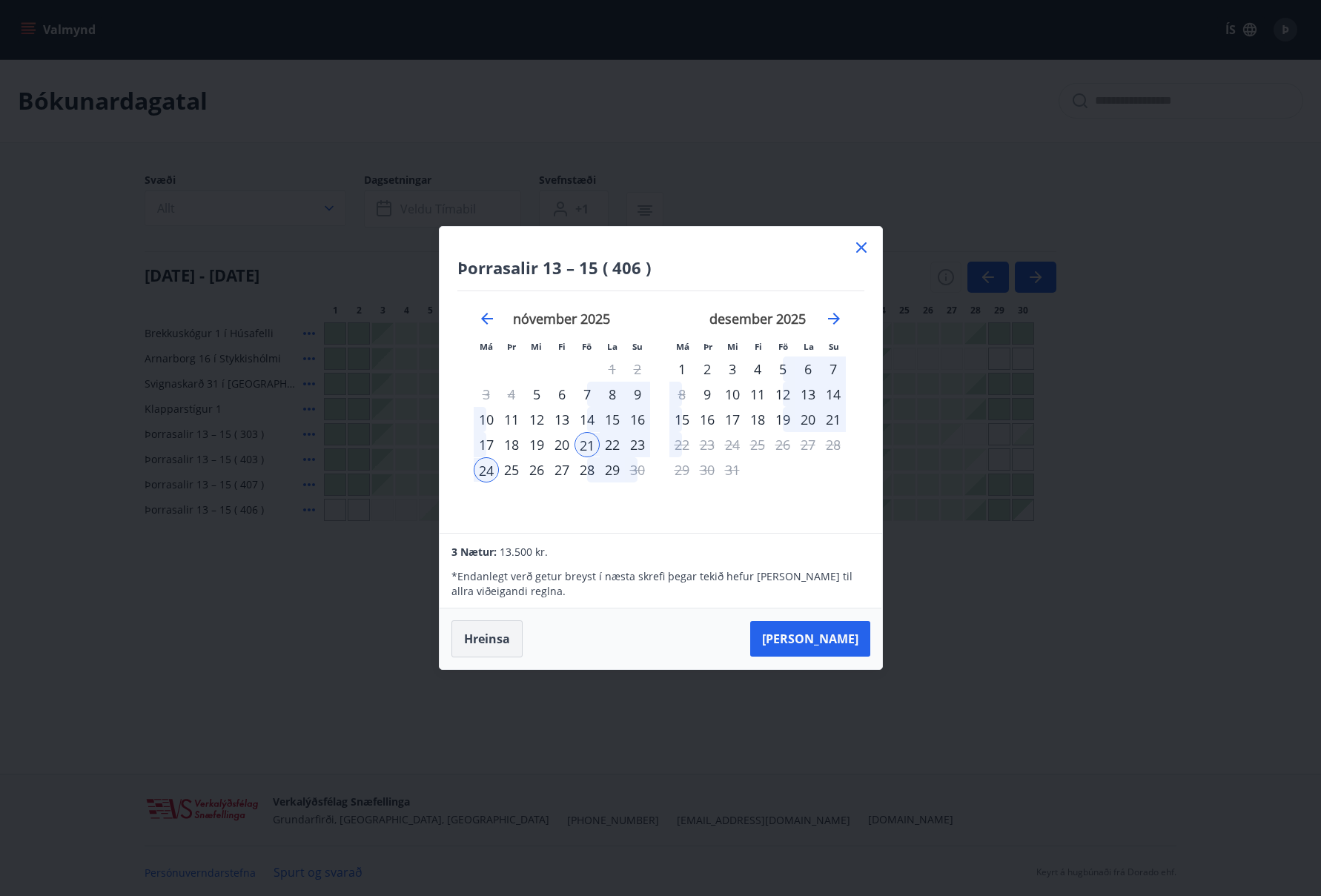
click at [494, 635] on button "Hreinsa" at bounding box center [487, 639] width 71 height 37
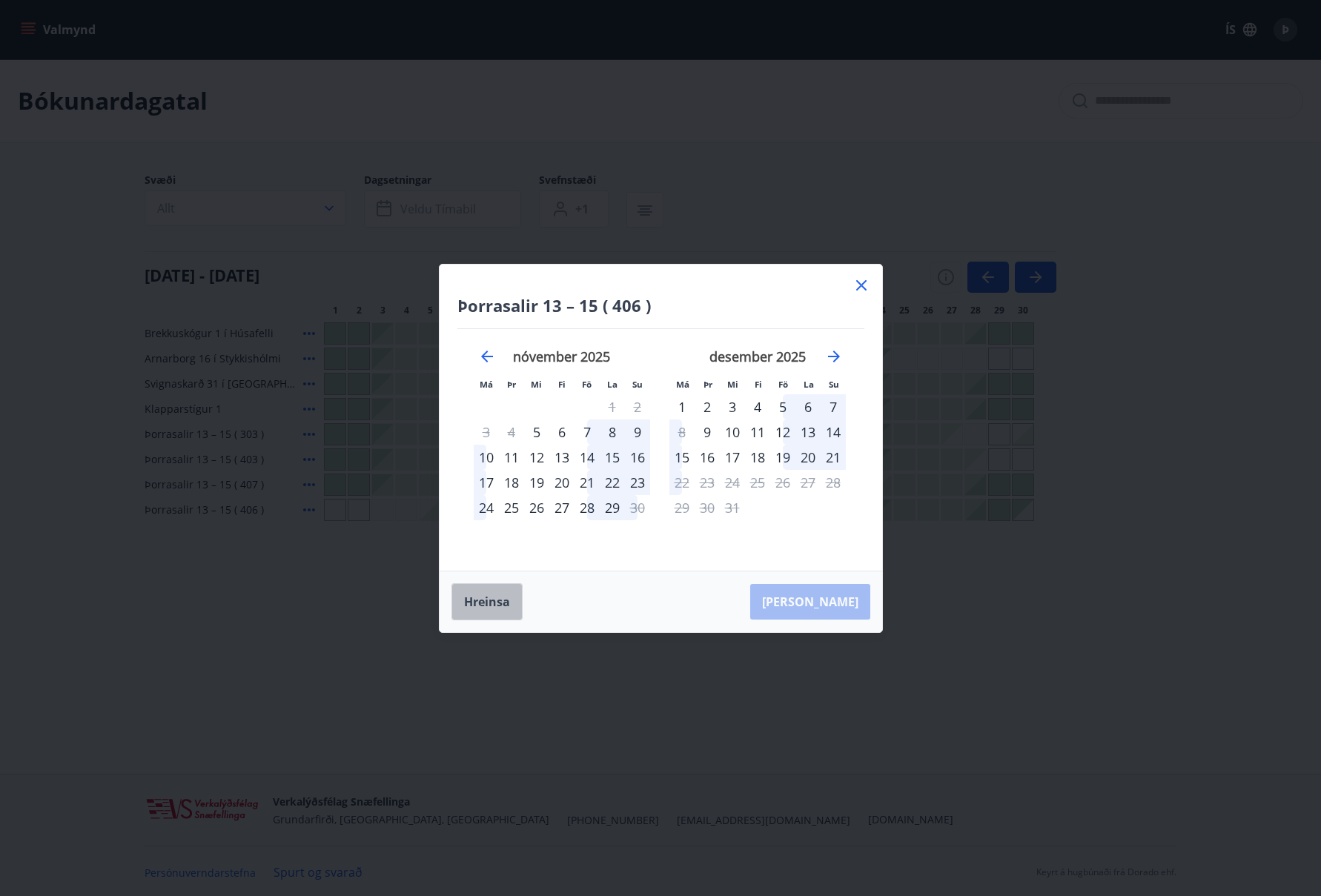
click at [493, 600] on button "Hreinsa" at bounding box center [487, 602] width 71 height 37
click at [858, 281] on icon at bounding box center [861, 285] width 18 height 18
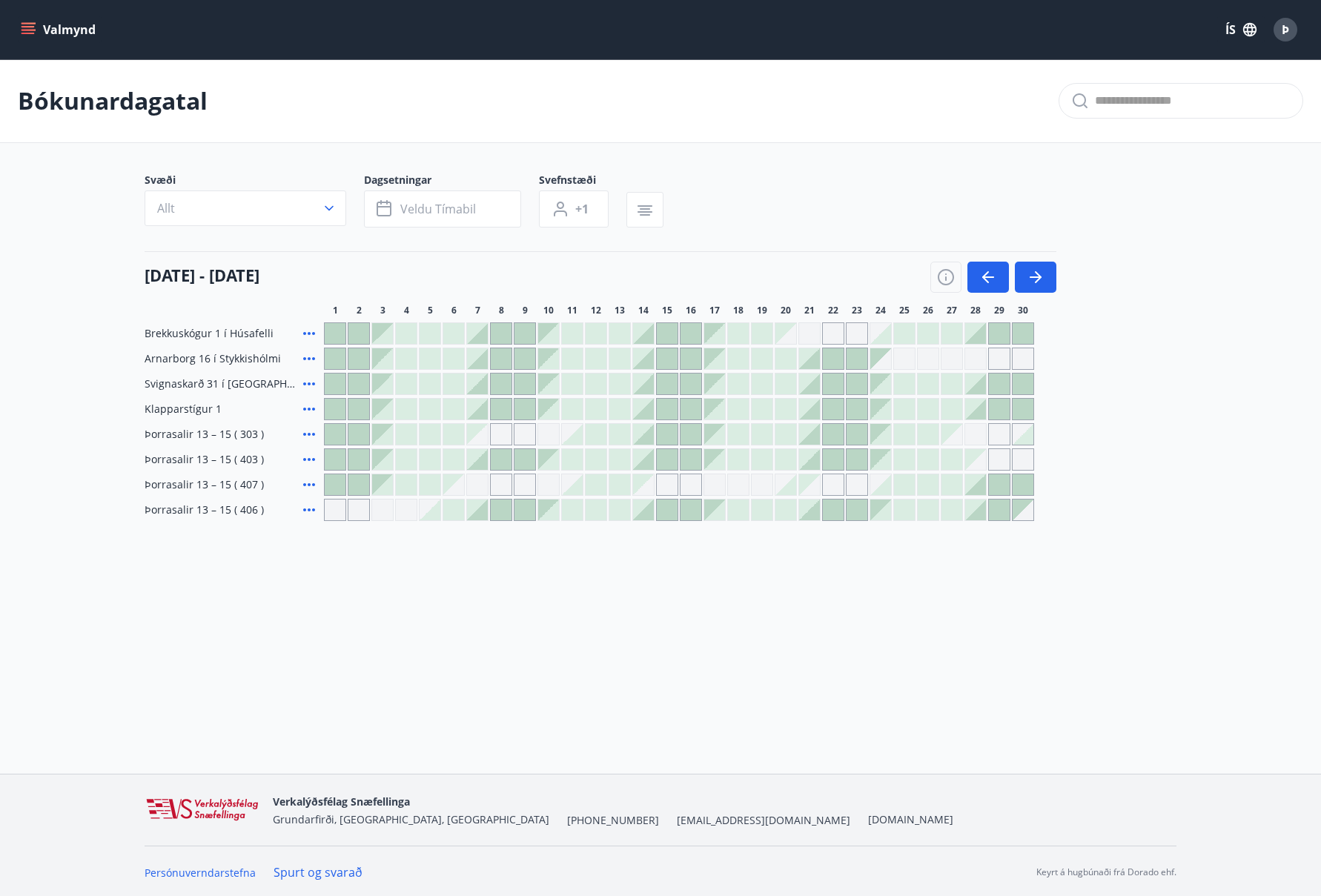
click at [720, 513] on div at bounding box center [714, 510] width 21 height 21
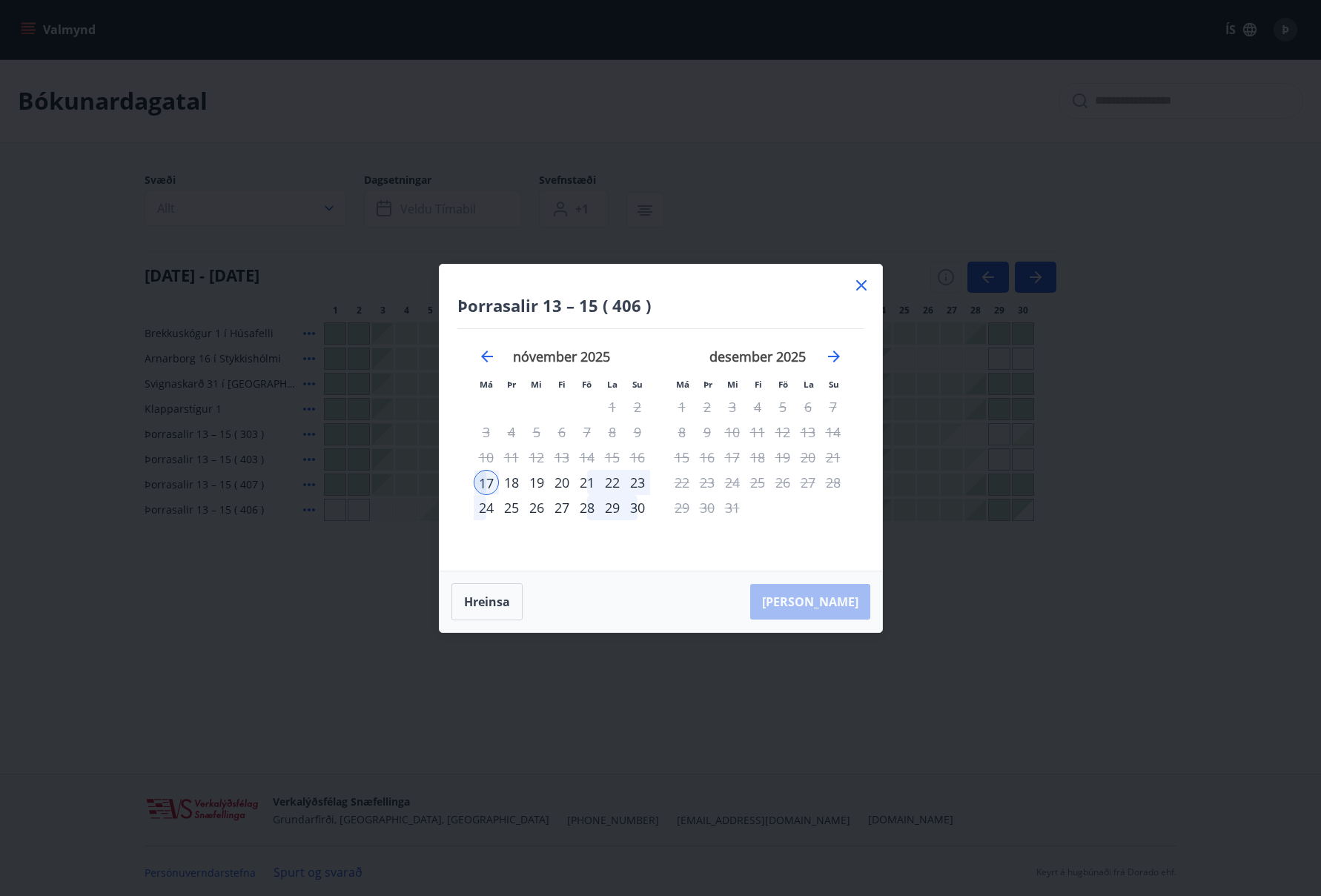
click at [516, 480] on div "18" at bounding box center [511, 482] width 25 height 25
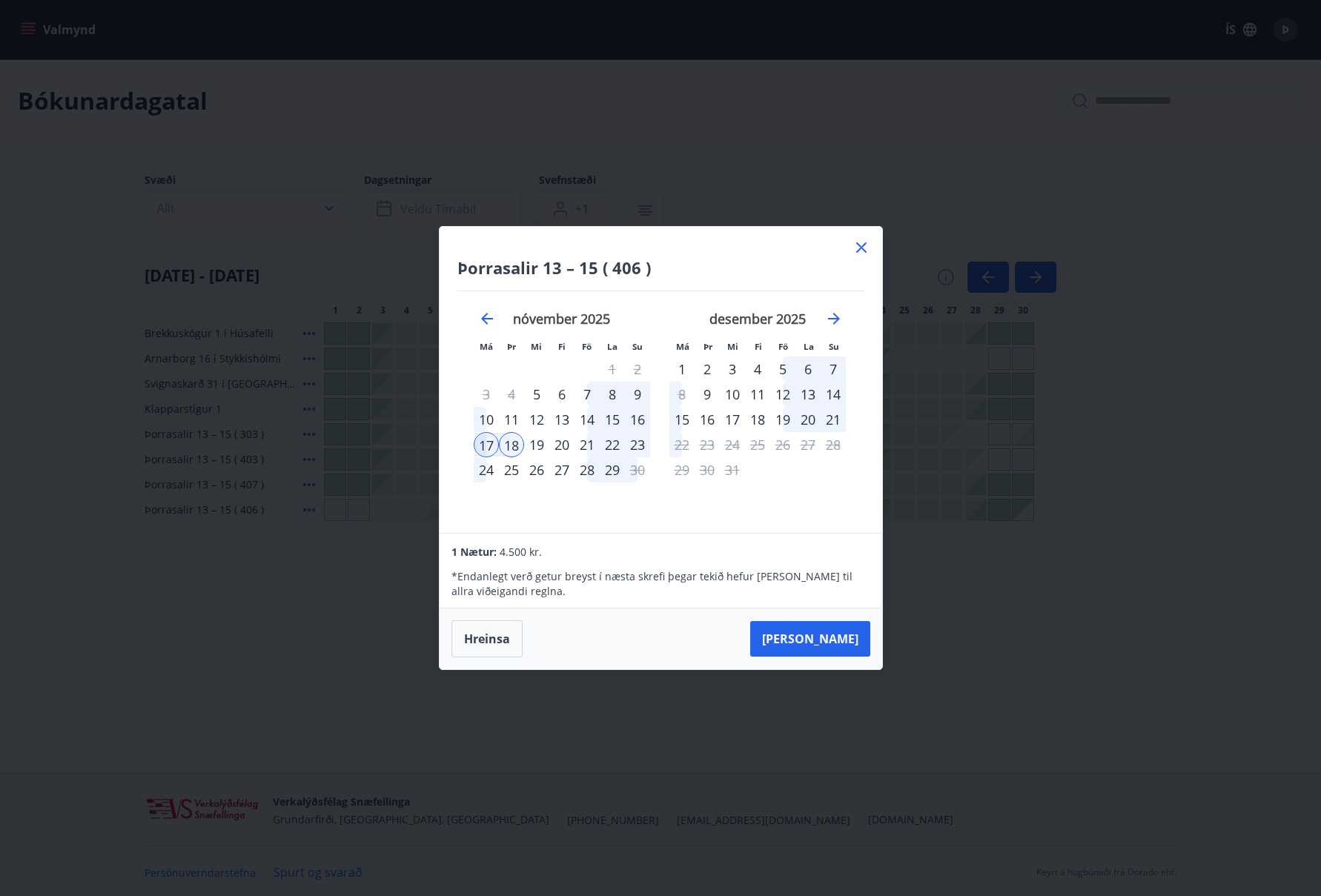
click at [858, 246] on icon at bounding box center [861, 247] width 10 height 10
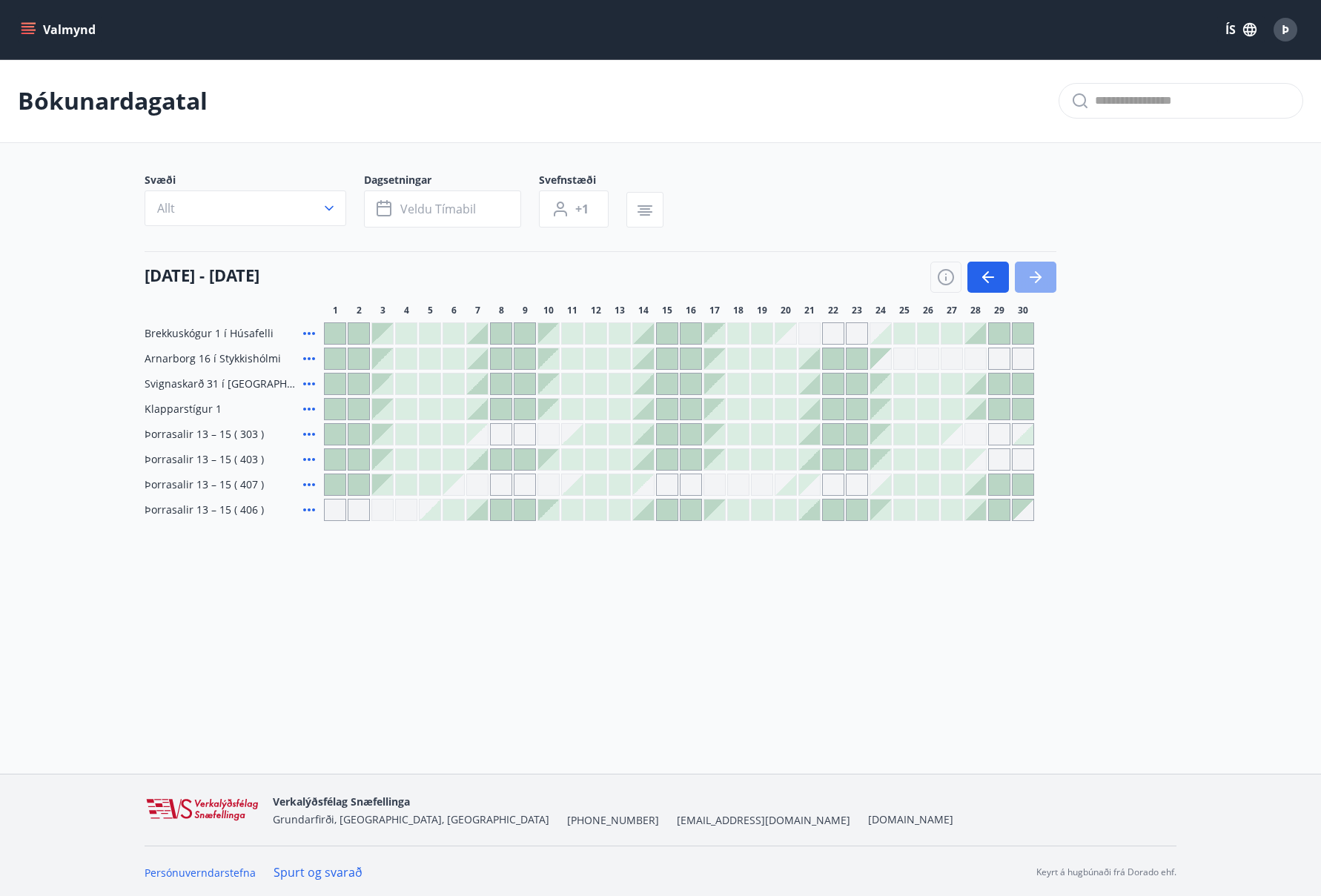
click at [1035, 274] on icon "button" at bounding box center [1035, 276] width 18 height 18
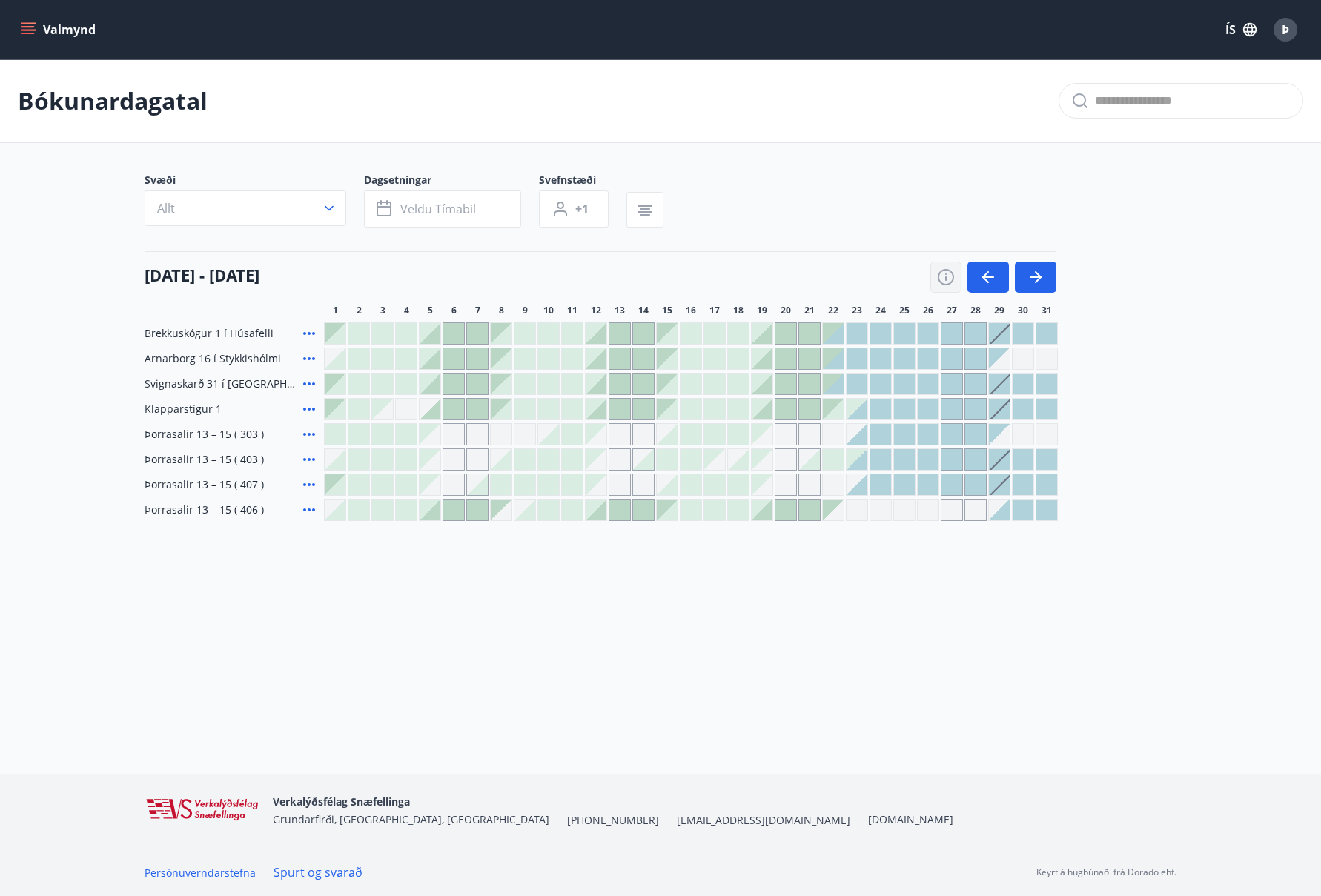
click at [947, 275] on icon "button" at bounding box center [945, 276] width 18 height 18
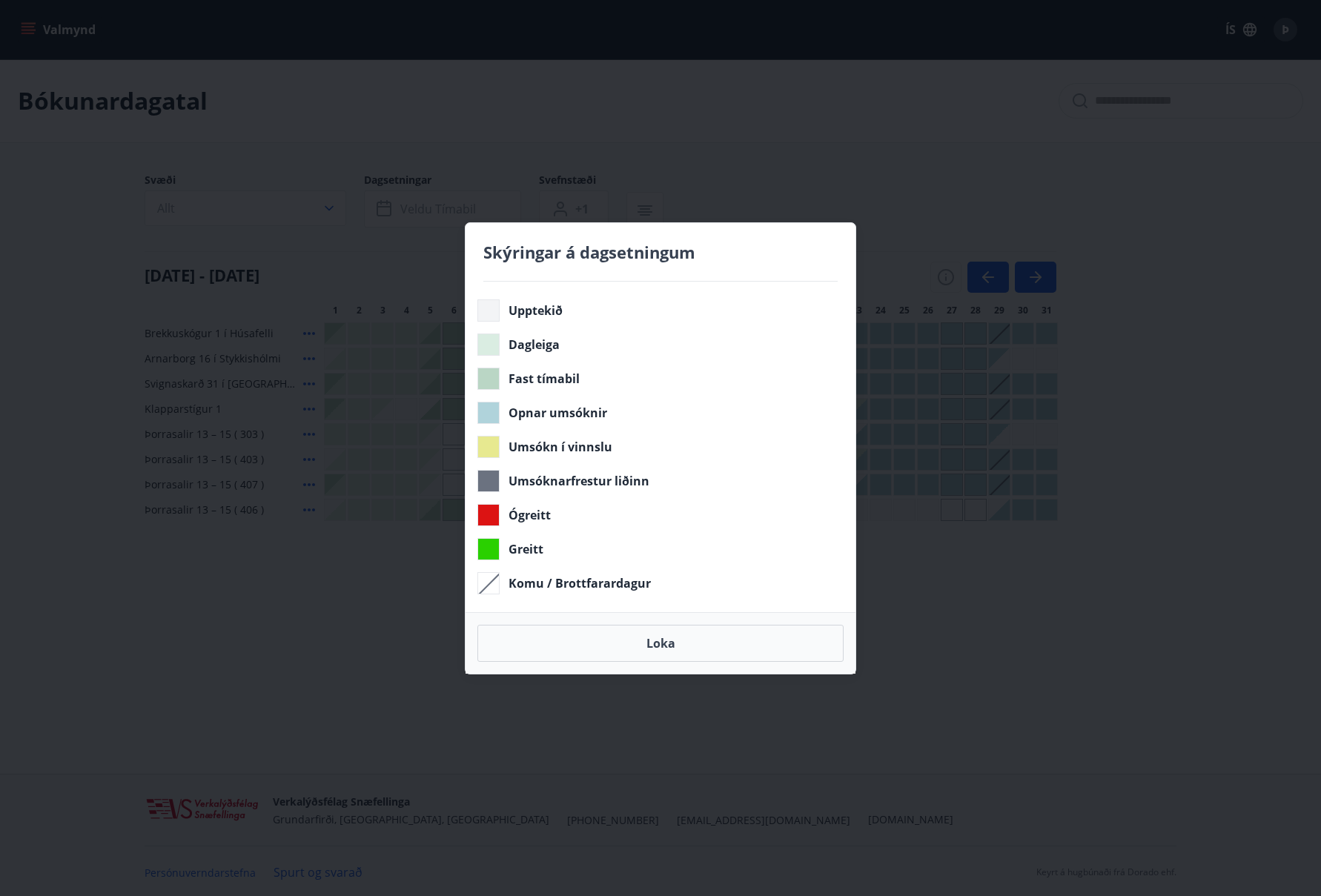
click at [912, 224] on div "Skýringar á dagsetningum Upptekið Dagleiga Fast tímabil Opnar umsóknir Umsókn í…" at bounding box center [660, 448] width 1321 height 896
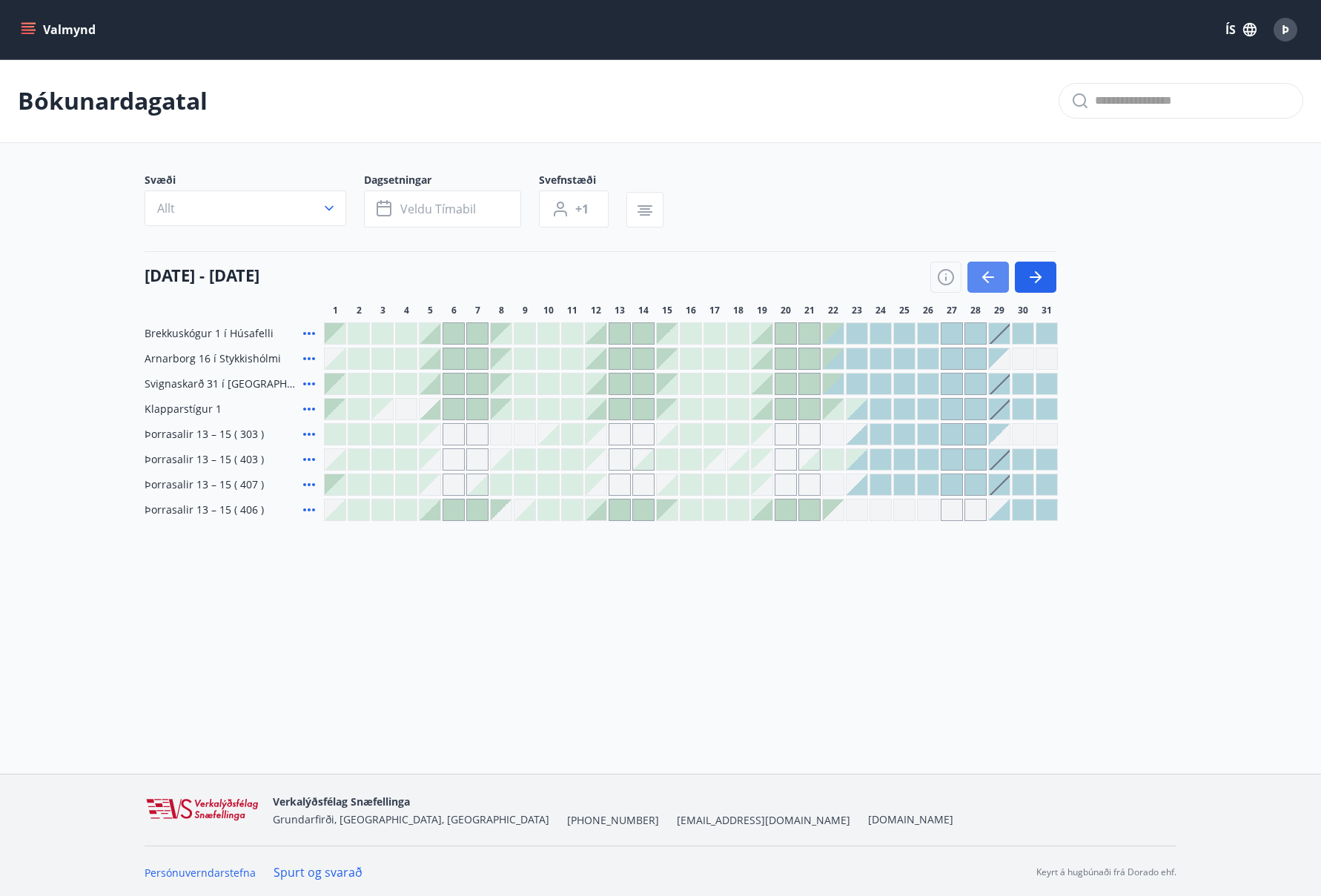
click at [990, 275] on icon "button" at bounding box center [987, 276] width 18 height 18
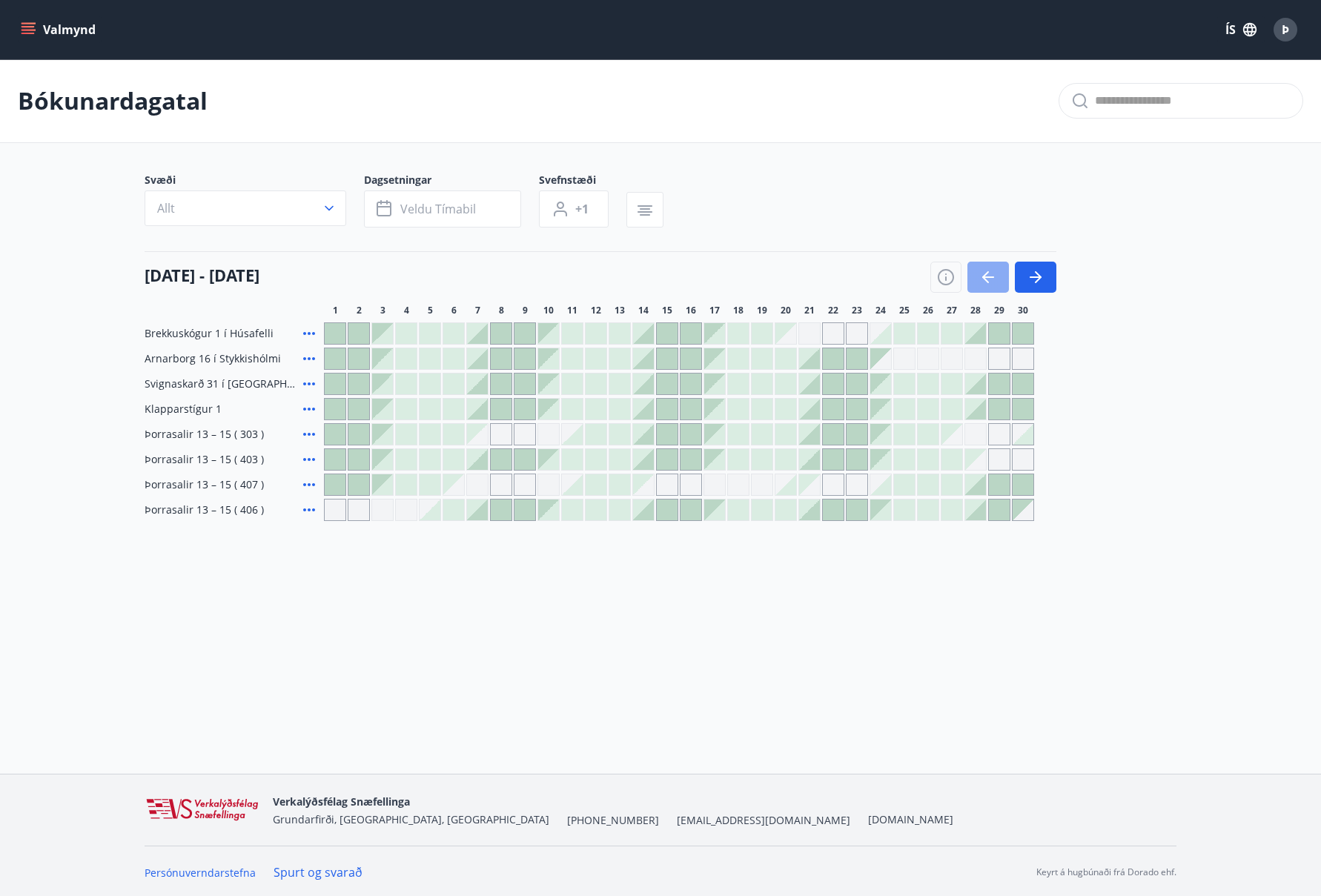
click at [990, 275] on icon "button" at bounding box center [987, 276] width 18 height 18
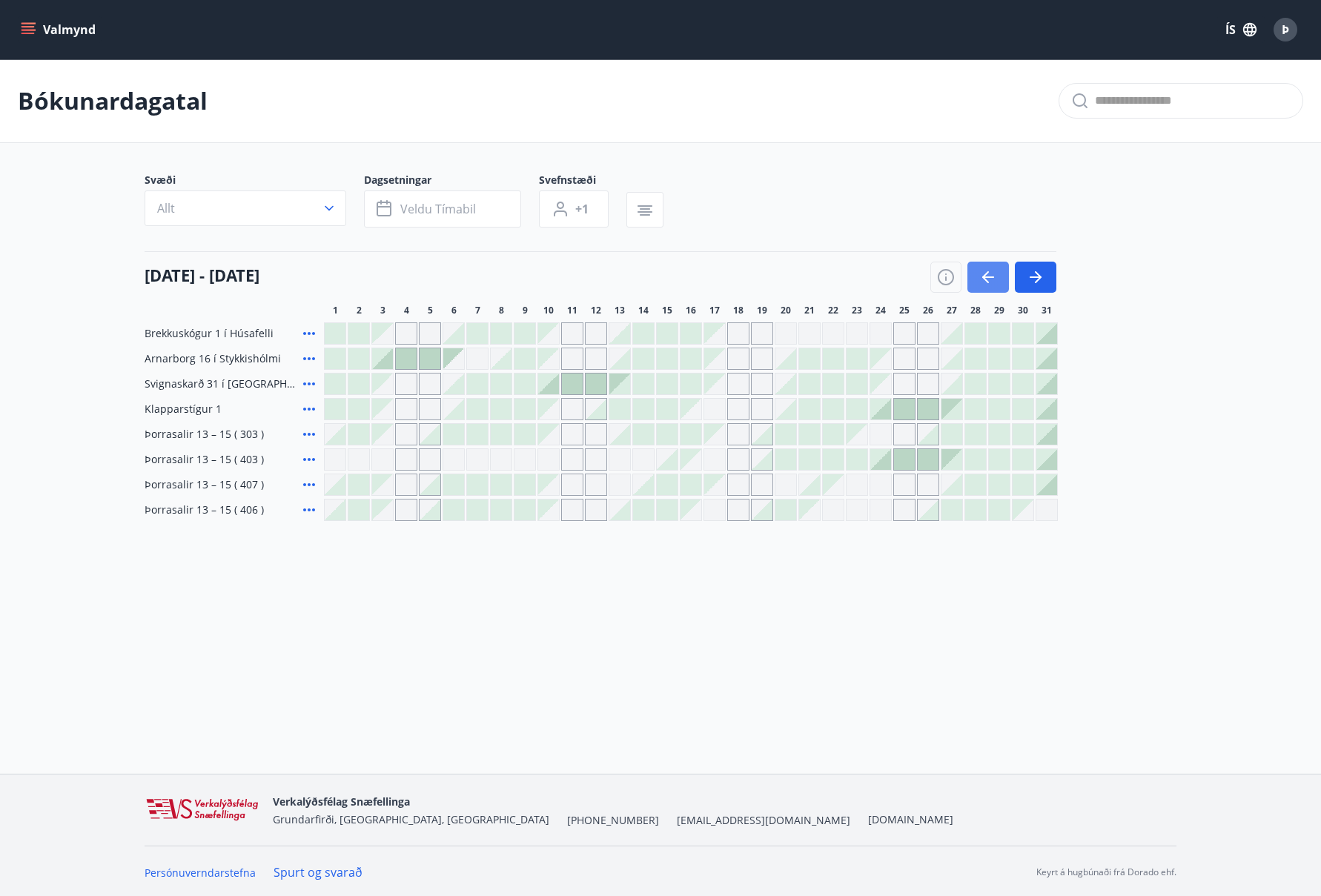
scroll to position [2, 0]
click at [990, 275] on icon "button" at bounding box center [987, 276] width 18 height 18
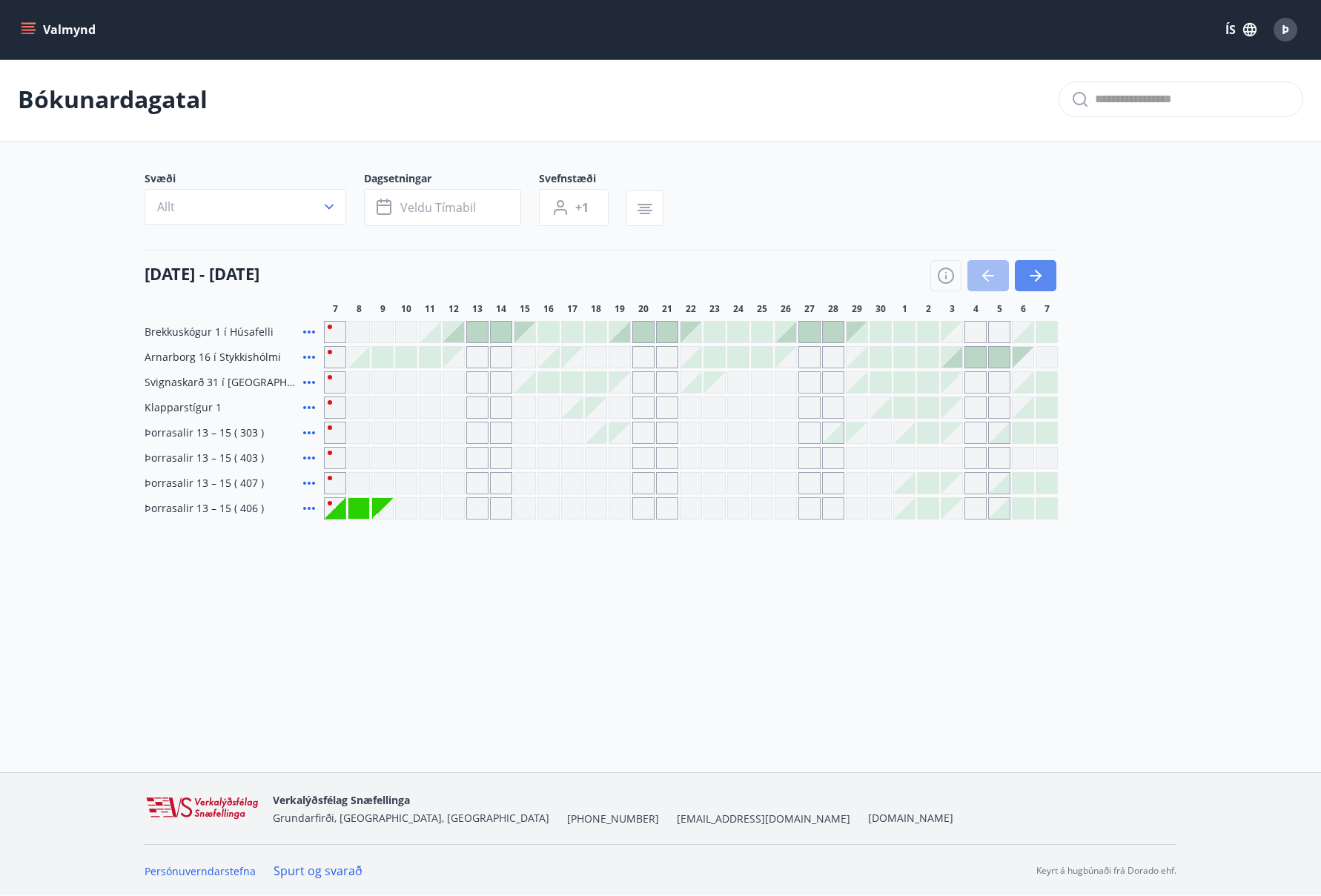
scroll to position [0, 0]
click at [1039, 272] on icon "button" at bounding box center [1035, 276] width 18 height 18
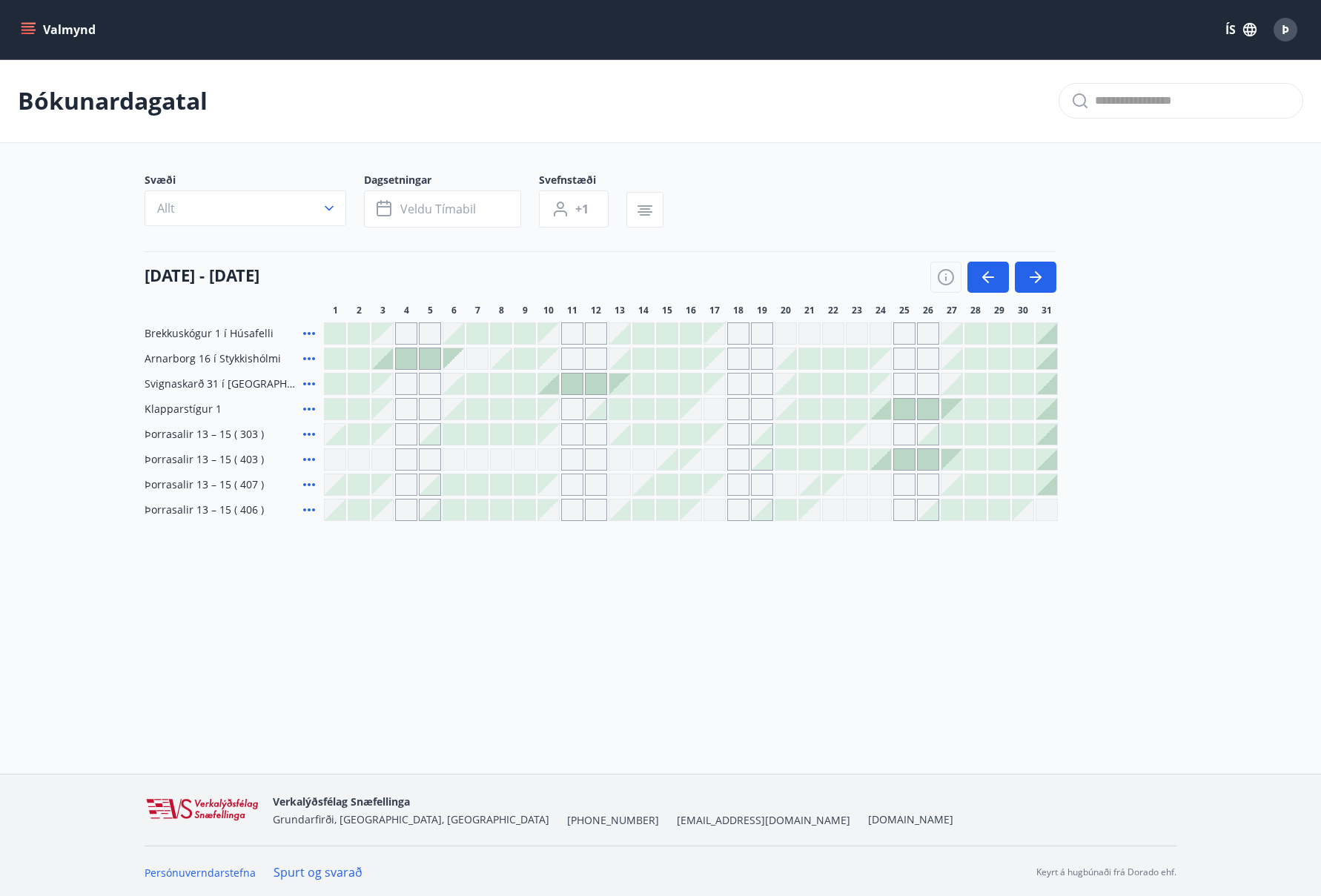
click at [788, 411] on div at bounding box center [786, 409] width 21 height 21
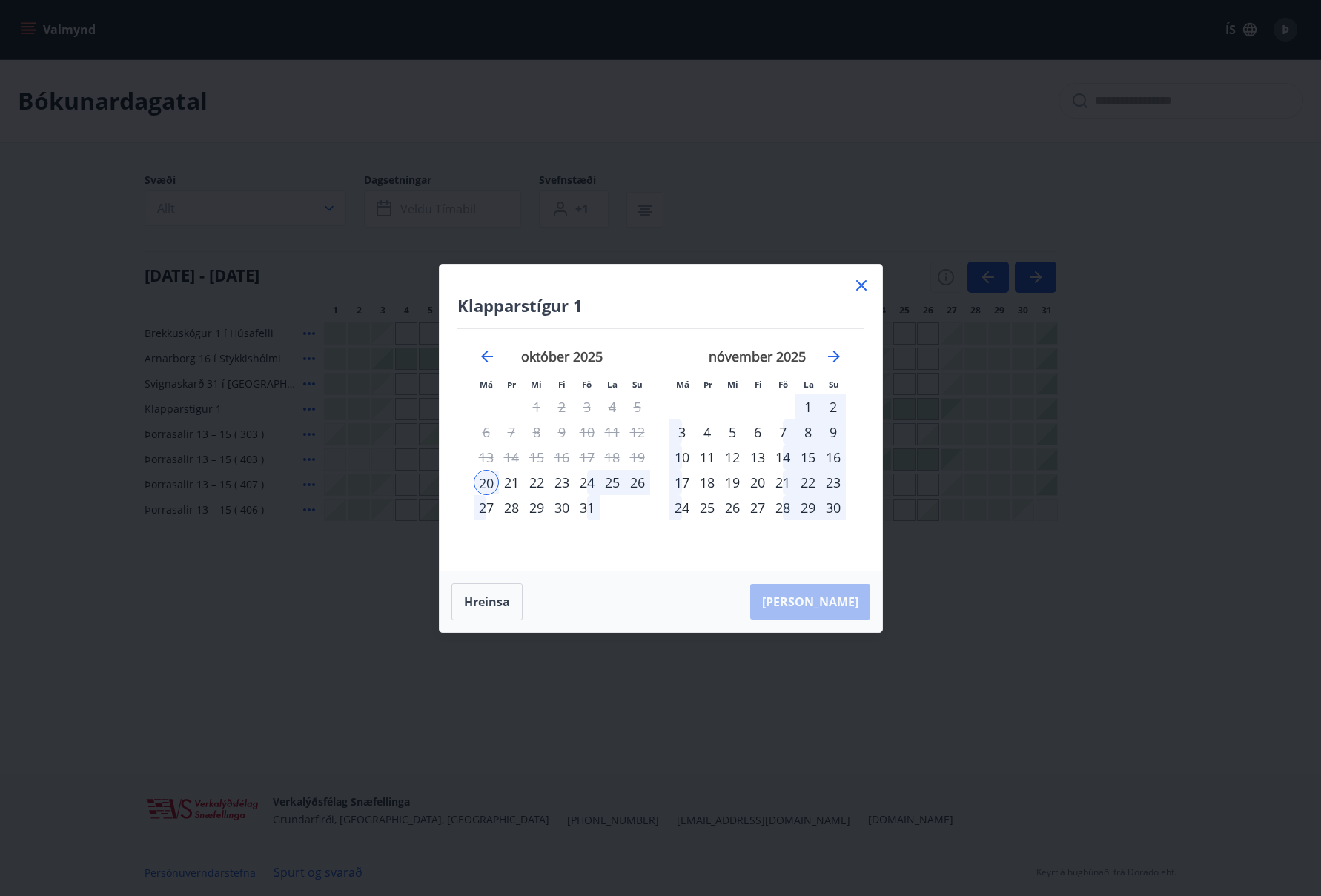
click at [536, 481] on div "22" at bounding box center [536, 482] width 25 height 25
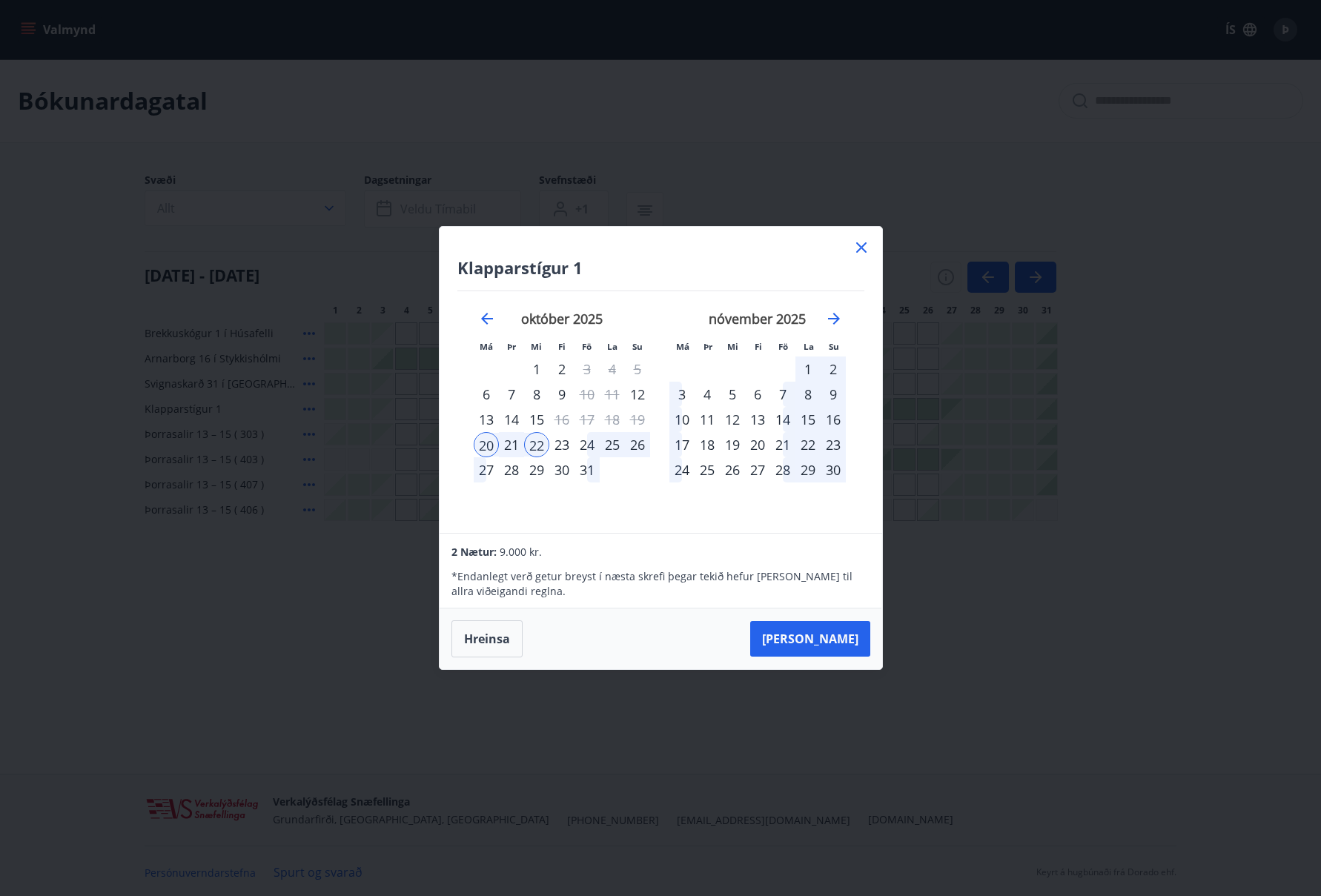
click at [862, 243] on icon at bounding box center [861, 247] width 18 height 18
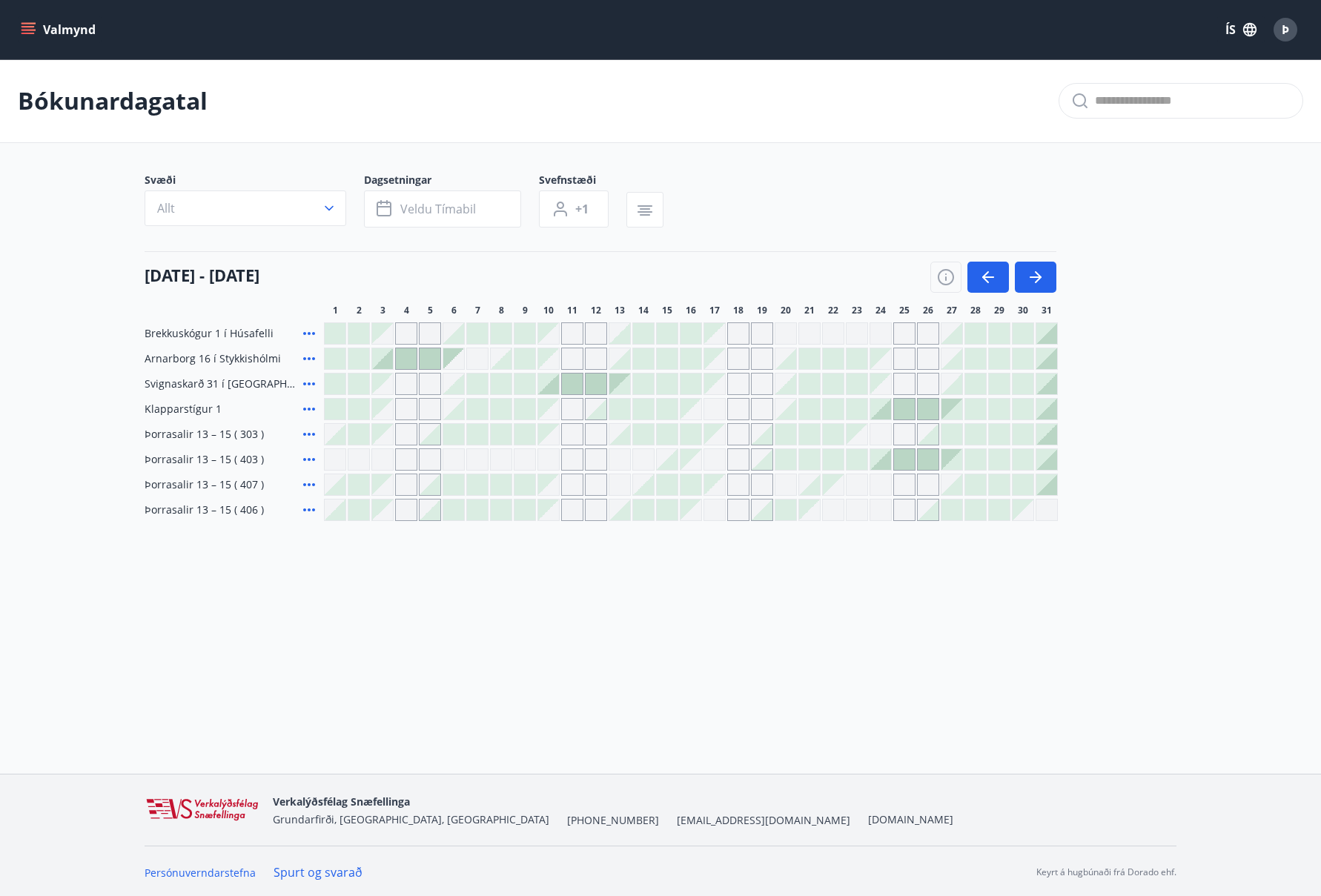
scroll to position [2, 0]
click at [982, 279] on icon "button" at bounding box center [987, 275] width 18 height 18
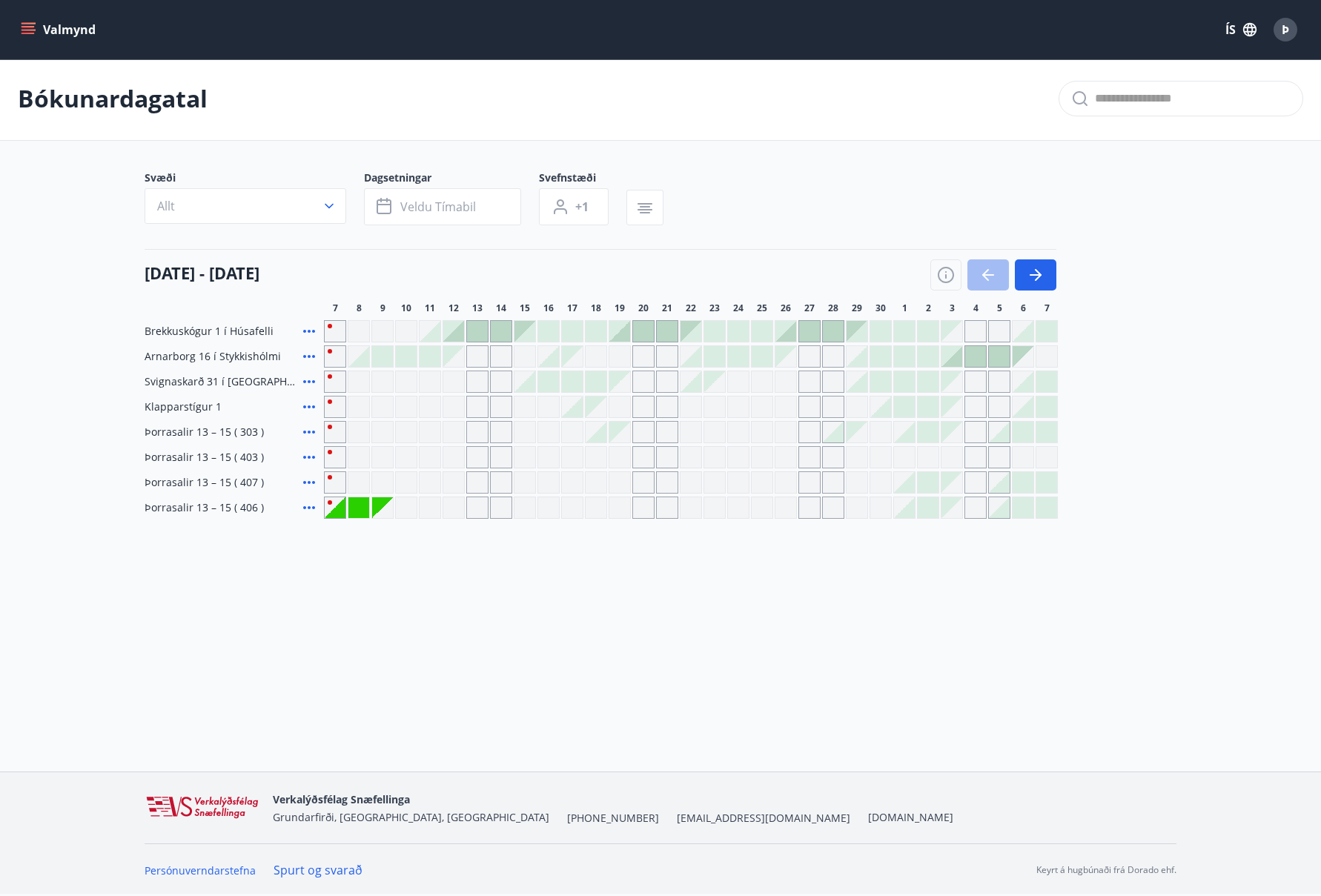
scroll to position [0, 0]
click at [1037, 274] on icon "button" at bounding box center [1038, 276] width 7 height 12
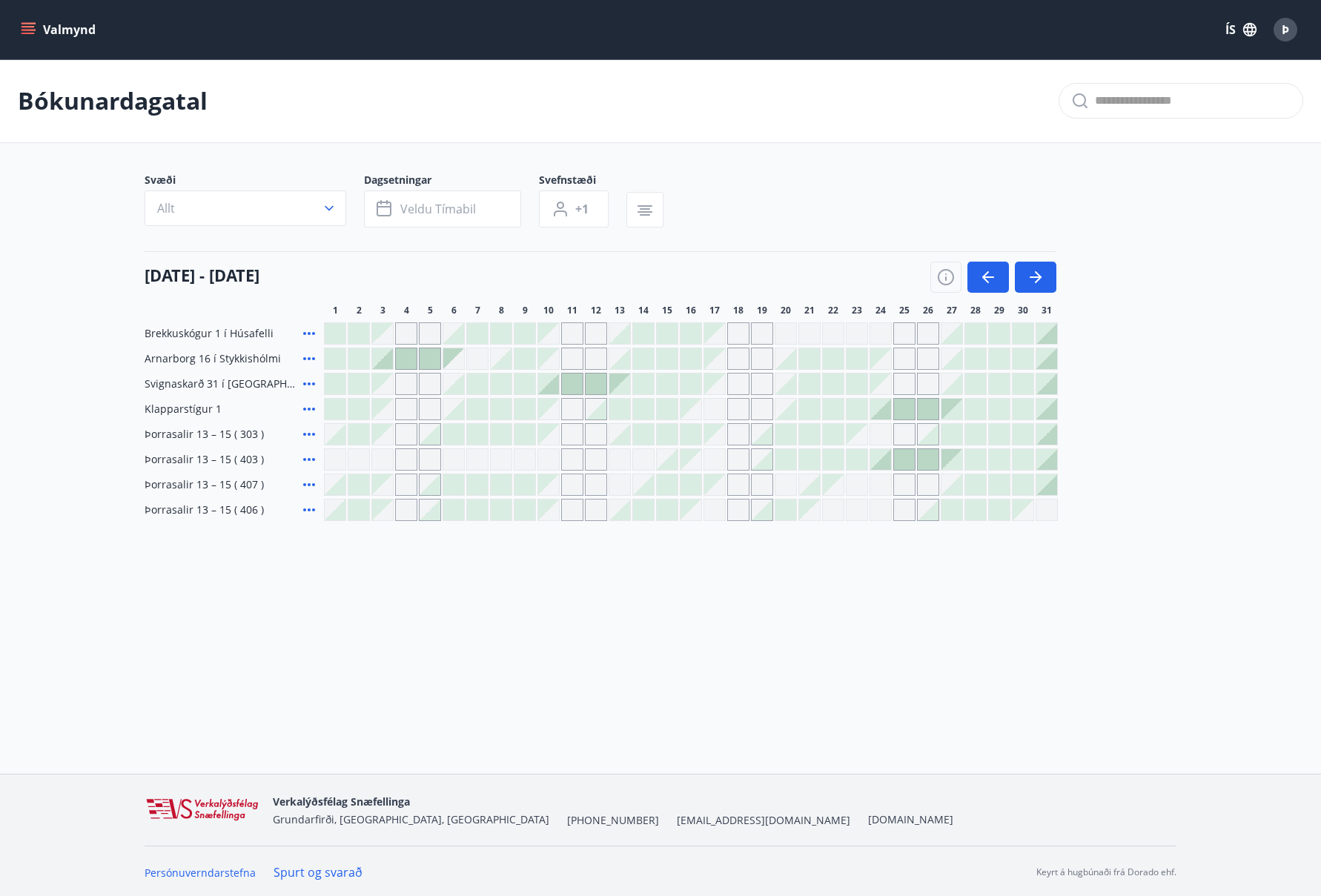
scroll to position [1, 0]
click at [1035, 274] on icon "button" at bounding box center [1035, 276] width 18 height 18
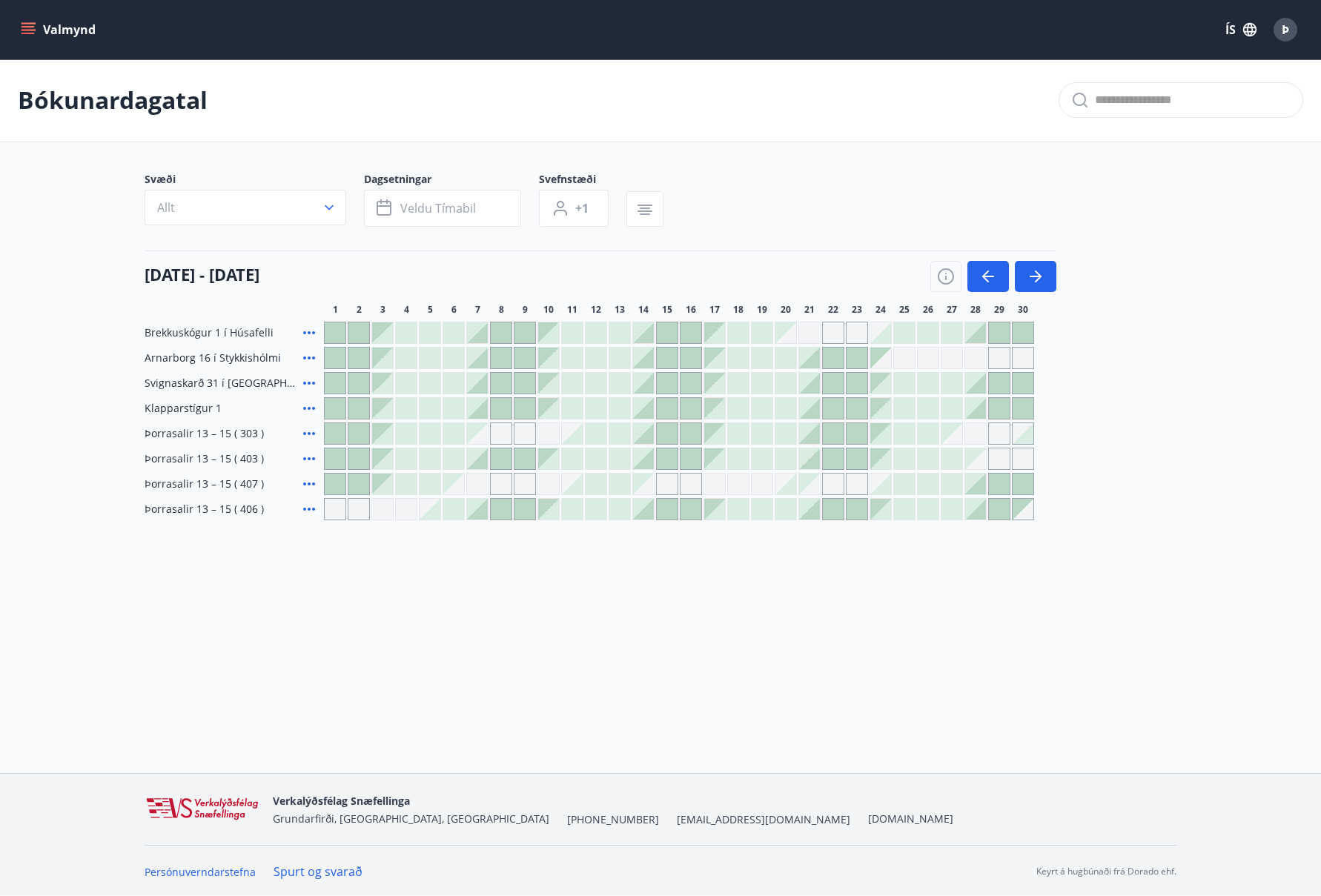
click at [546, 433] on div "Gráir dagar eru ekki bókanlegir" at bounding box center [548, 434] width 23 height 22
click at [647, 575] on div "Bókunardagatal Svæði Allt Dagsetningar Veldu tímabil Svefnstæði +1 01 nóvember …" at bounding box center [660, 319] width 1321 height 521
click at [479, 510] on div at bounding box center [477, 507] width 21 height 21
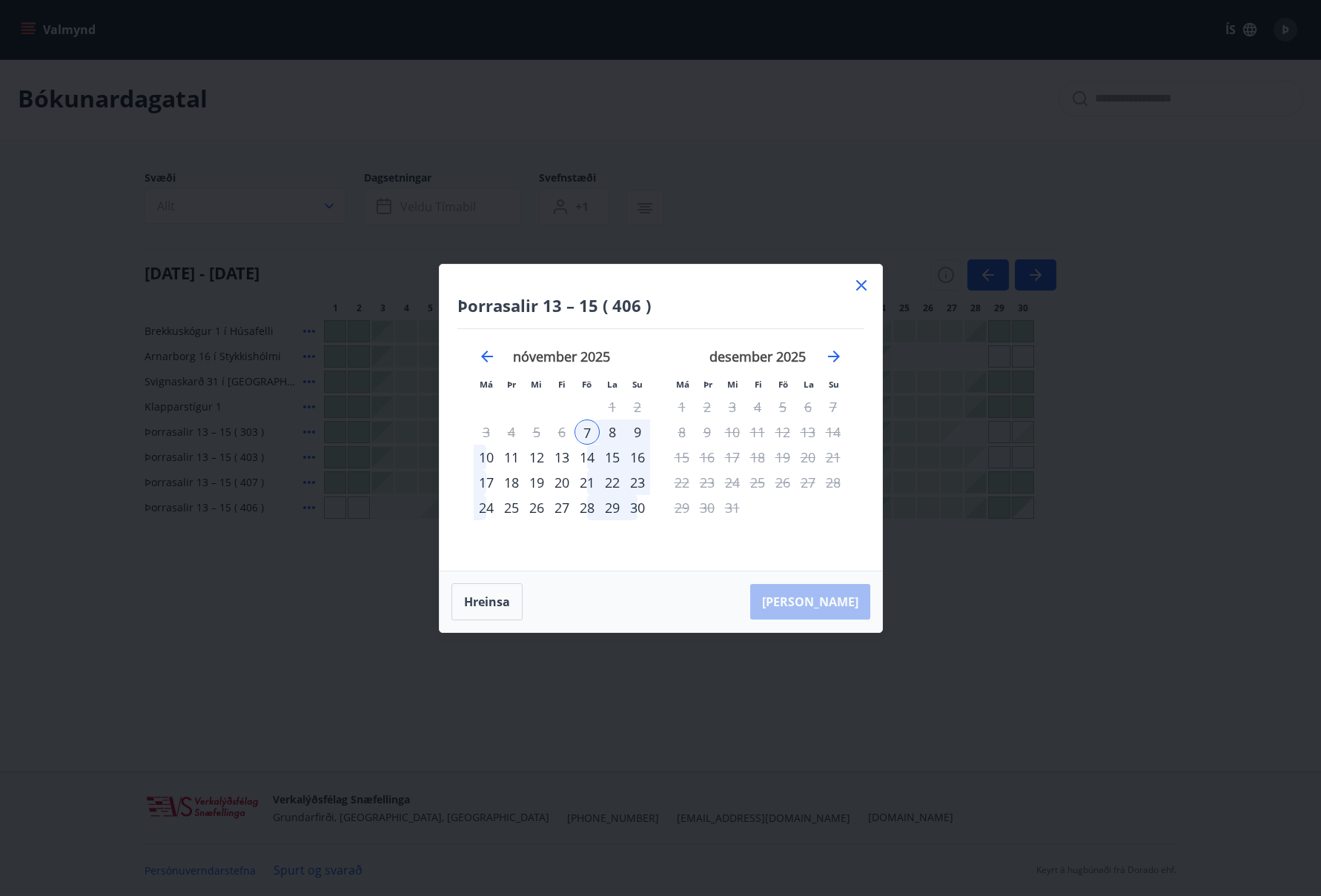
click at [514, 455] on div "11" at bounding box center [511, 456] width 25 height 25
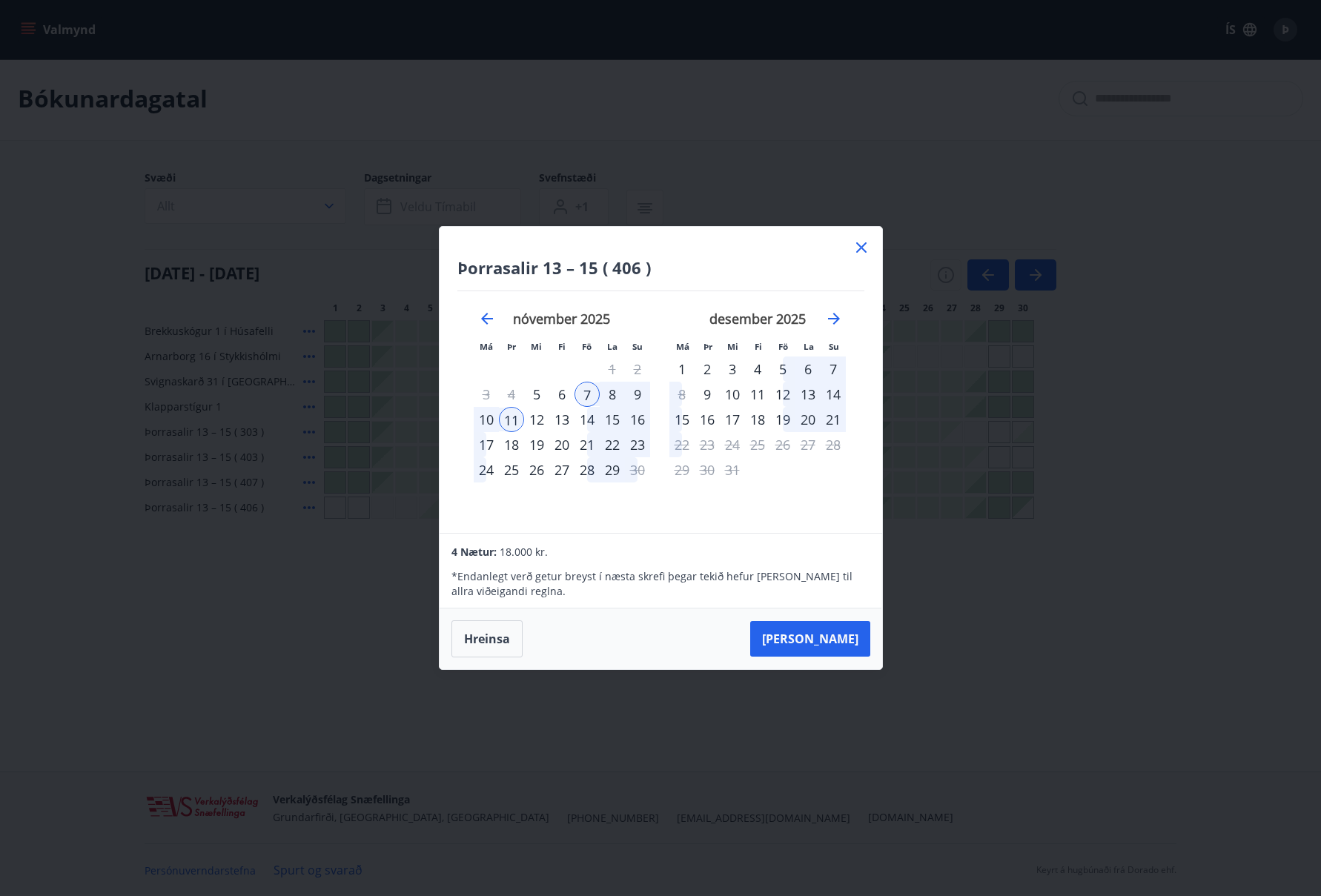
click at [859, 243] on icon at bounding box center [861, 247] width 18 height 18
